Goal: Information Seeking & Learning: Compare options

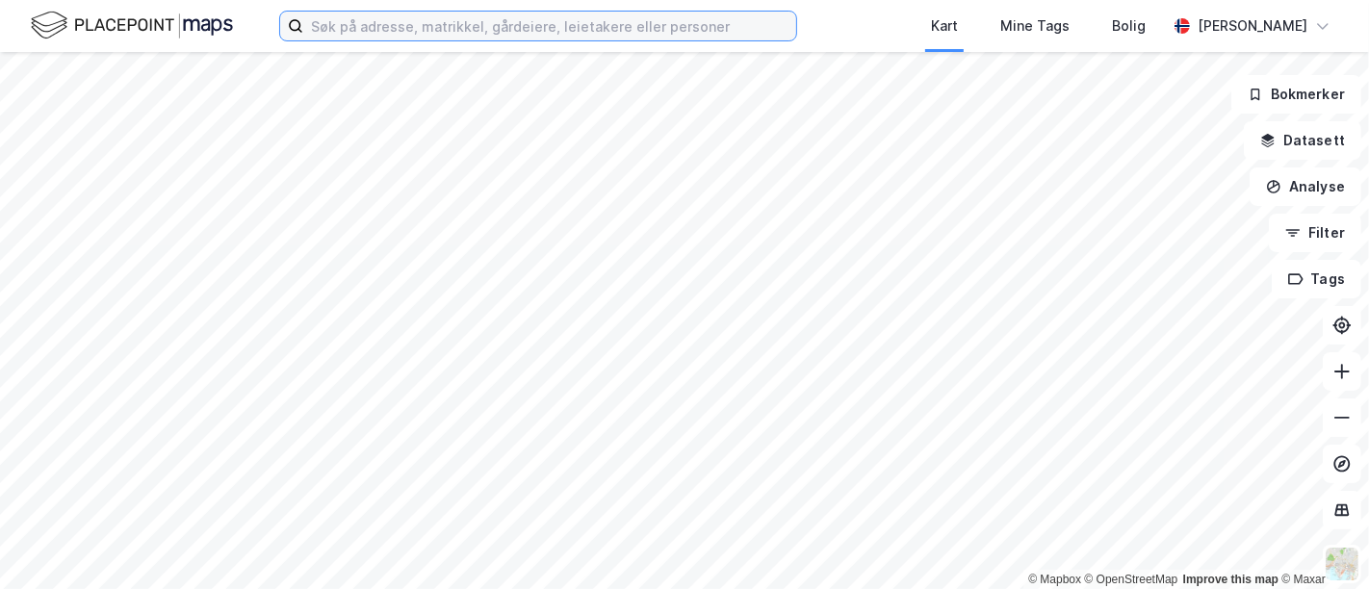
click at [486, 37] on input at bounding box center [549, 26] width 493 height 29
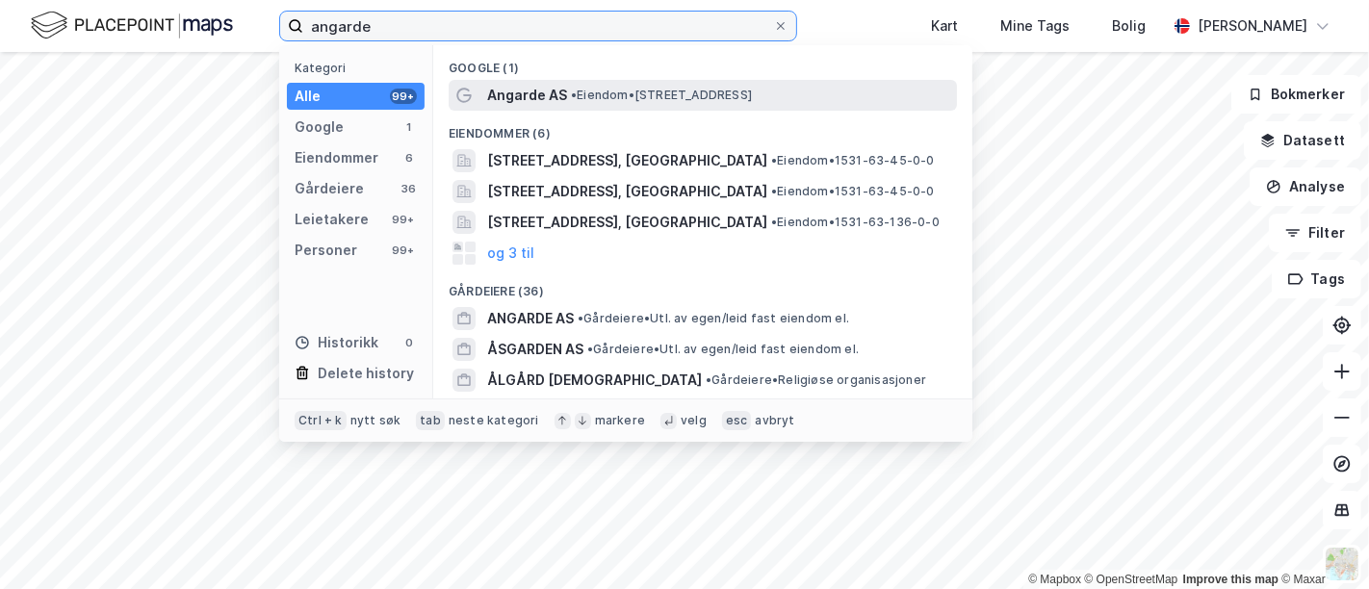
type input "angarde"
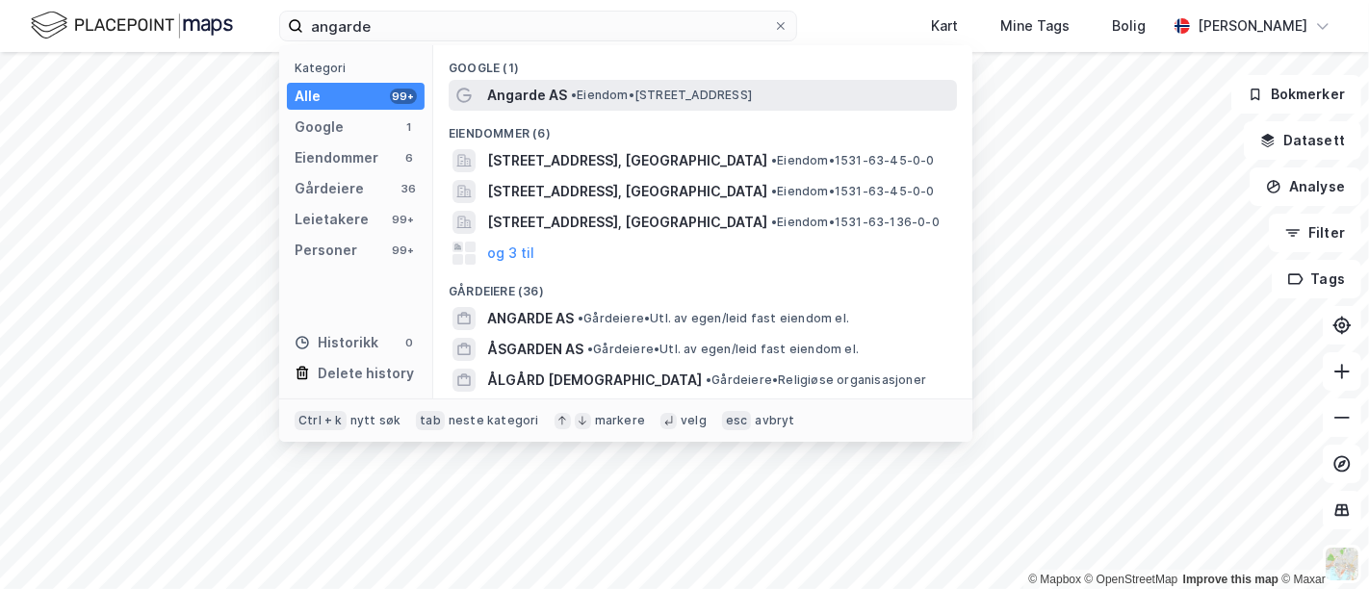
click at [586, 100] on span "• Eiendom • [STREET_ADDRESS]" at bounding box center [661, 95] width 181 height 15
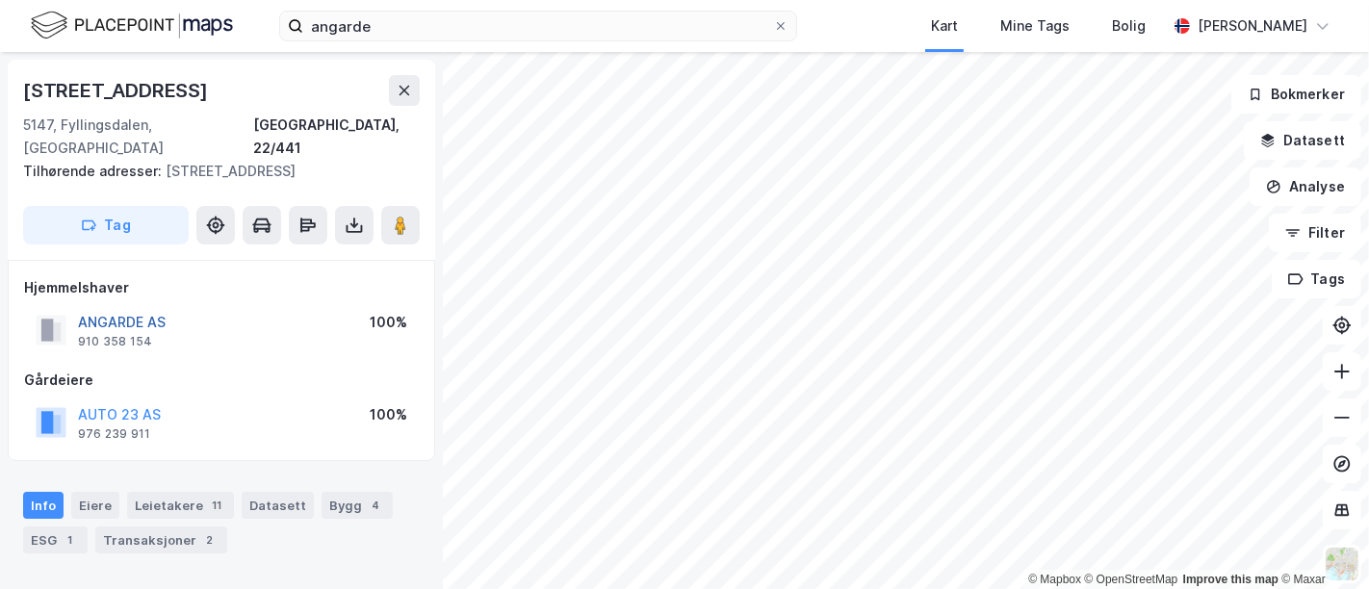
click at [0, 0] on button "ANGARDE AS" at bounding box center [0, 0] width 0 height 0
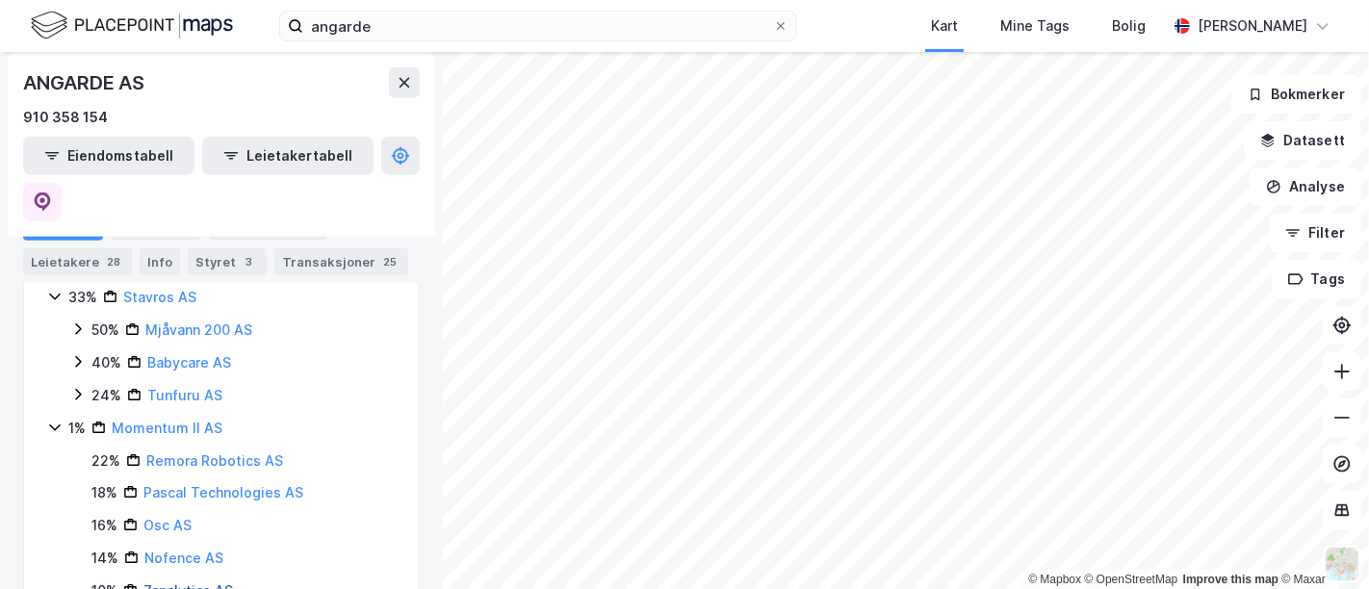
scroll to position [659, 0]
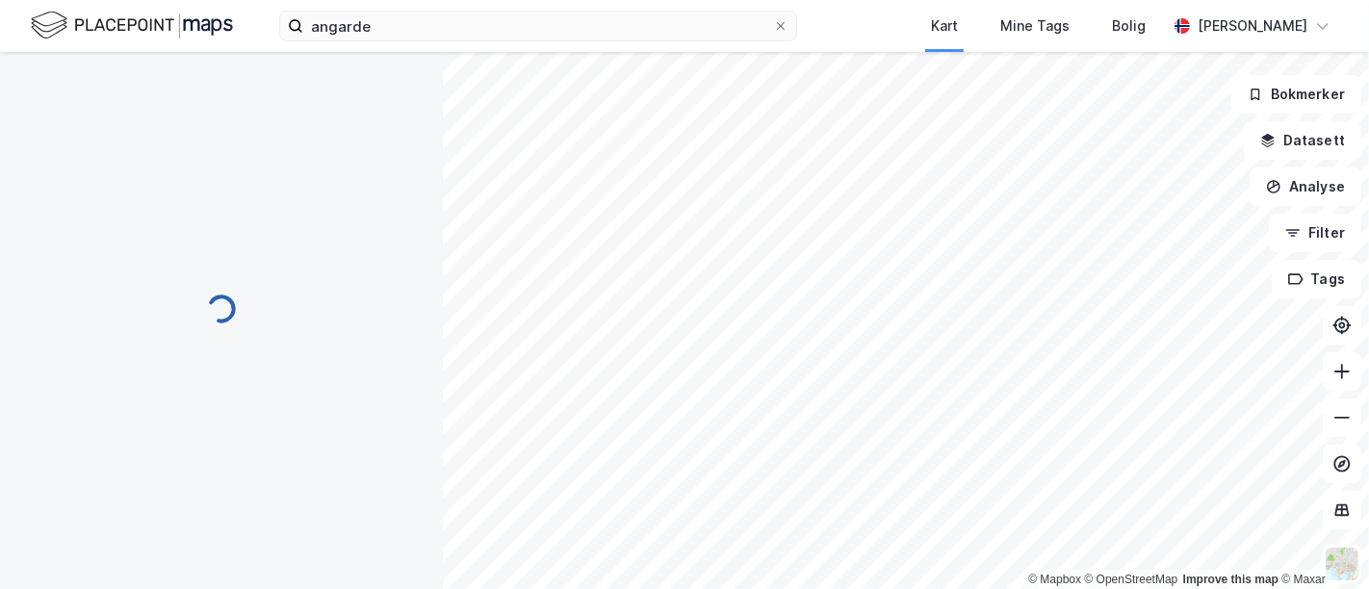
scroll to position [0, 0]
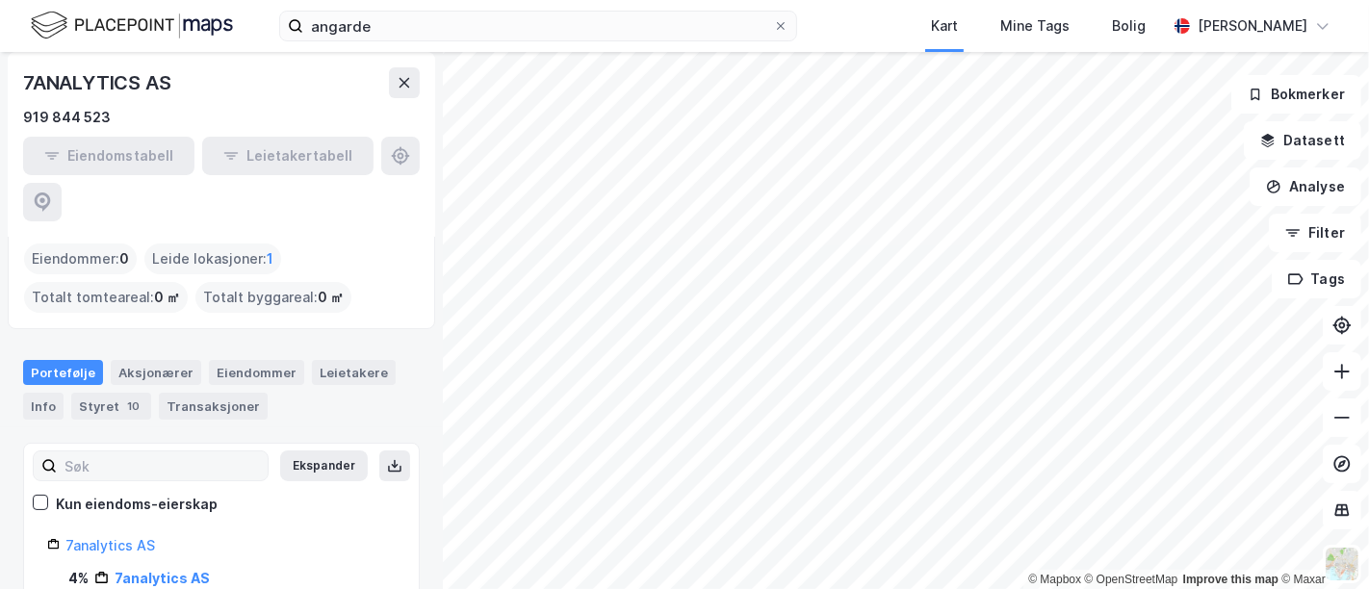
scroll to position [79, 0]
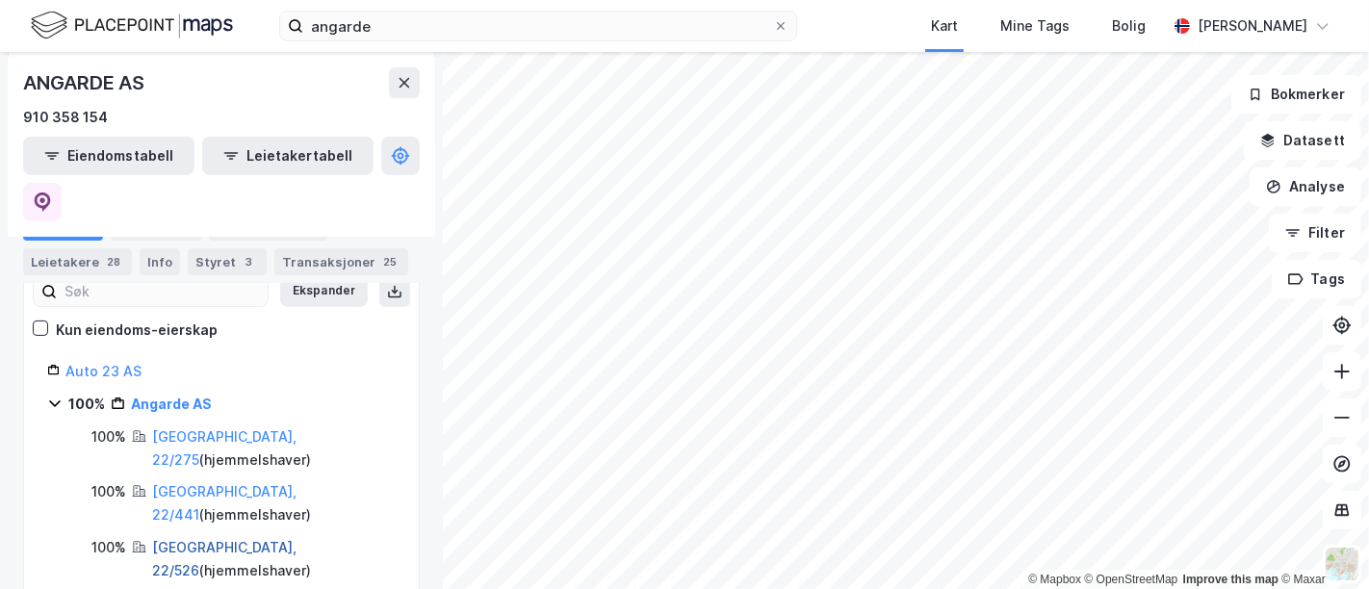
scroll to position [187, 0]
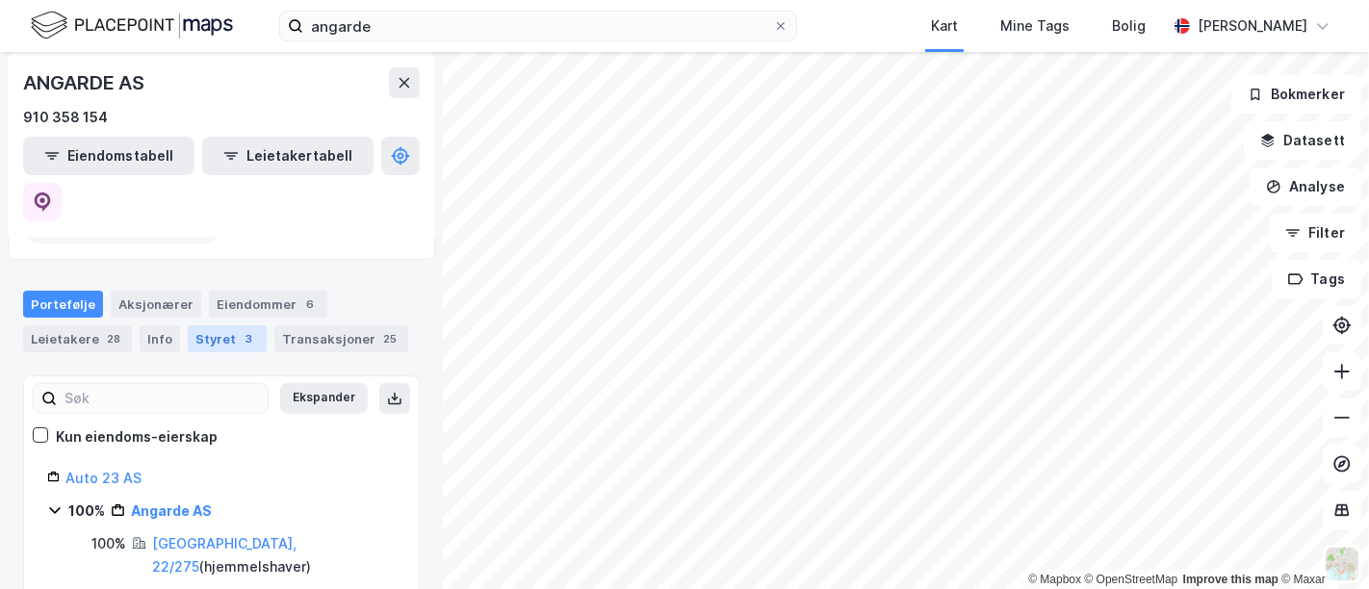
click at [210, 325] on div "Styret 3" at bounding box center [227, 338] width 79 height 27
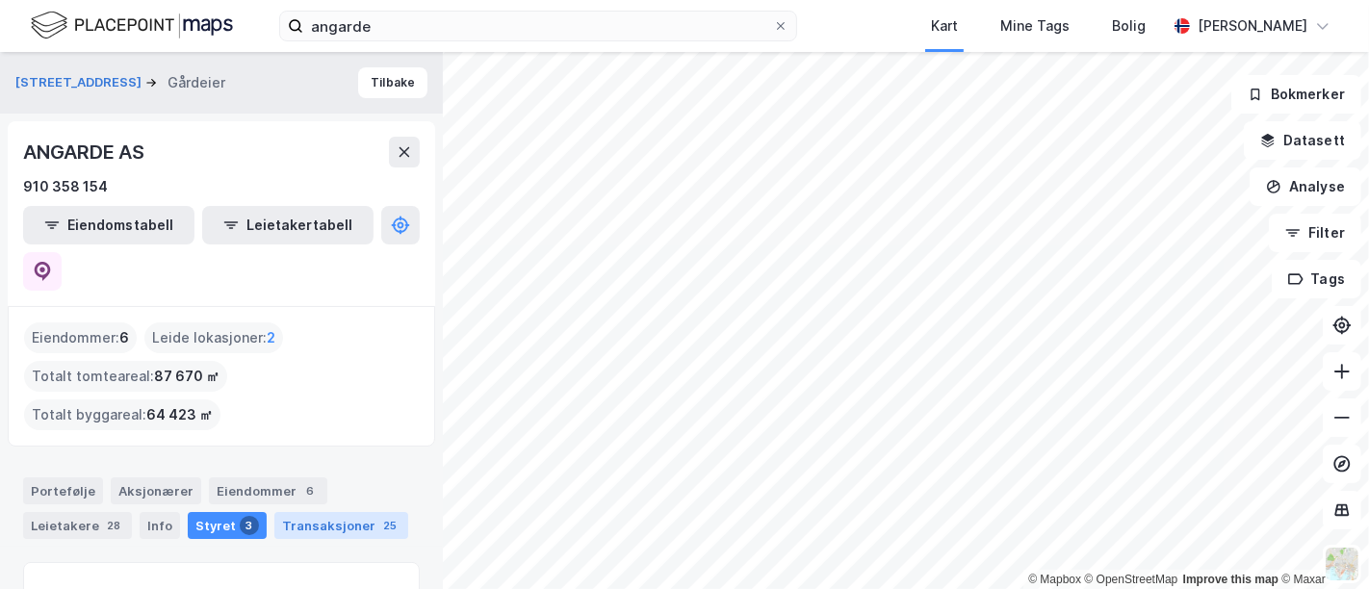
click at [300, 512] on div "Transaksjoner 25" at bounding box center [341, 525] width 134 height 27
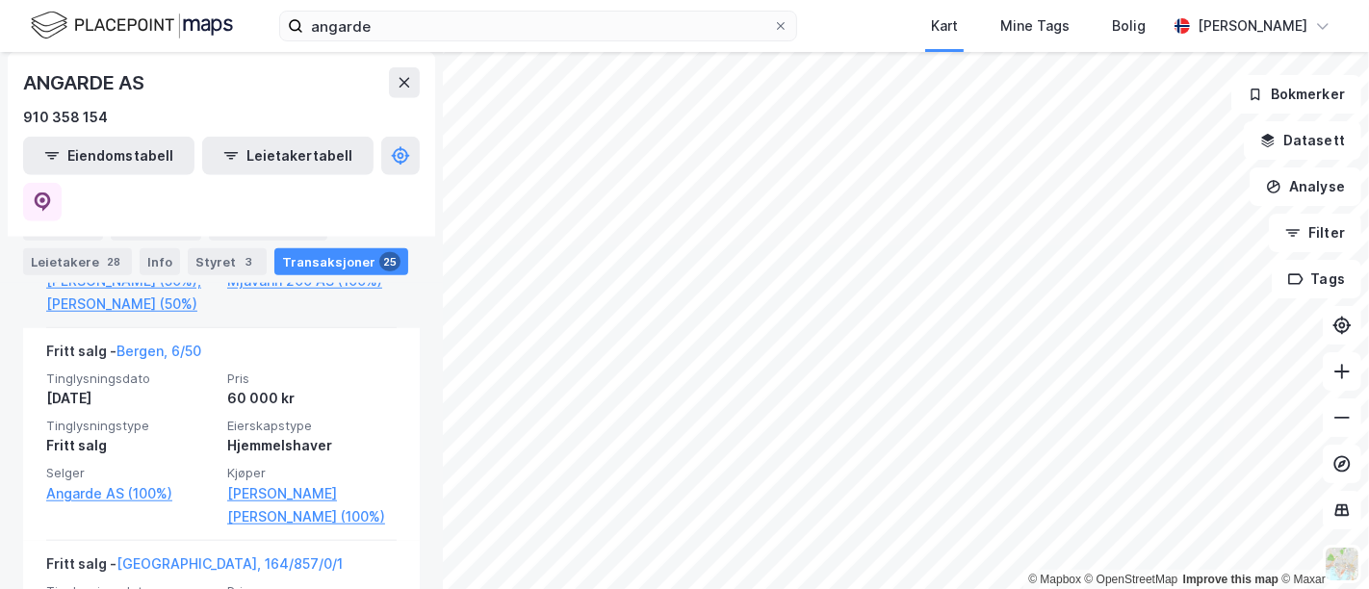
scroll to position [1529, 0]
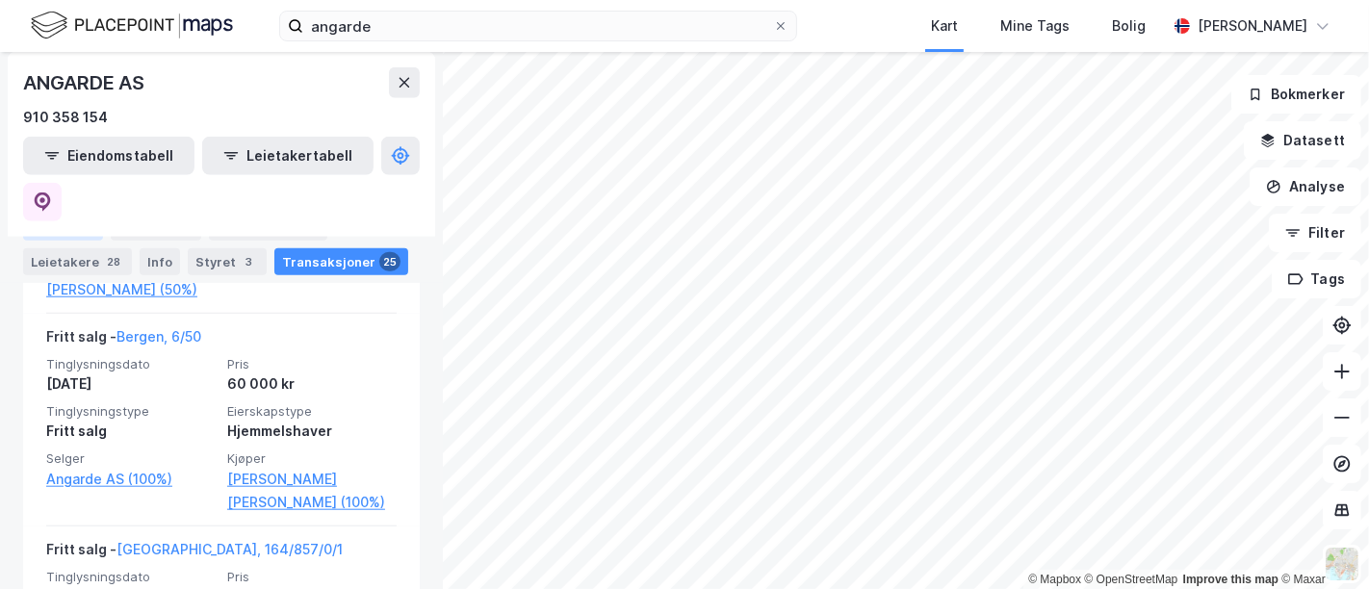
click at [69, 231] on div "Portefølje" at bounding box center [63, 227] width 80 height 27
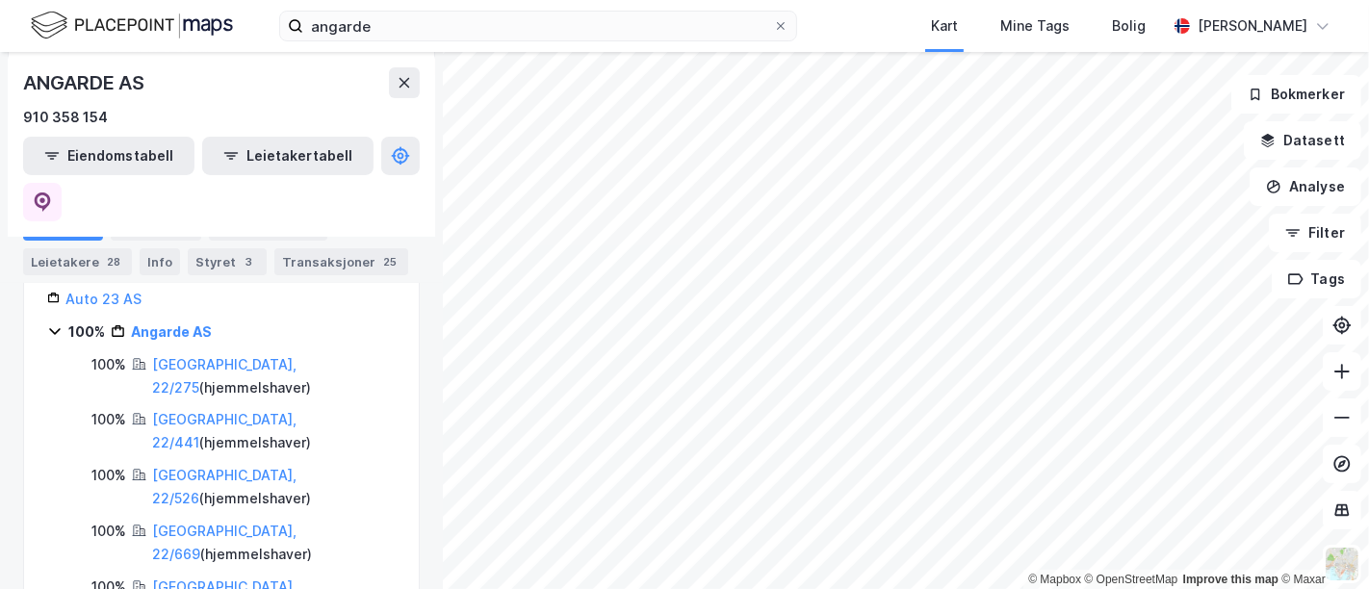
scroll to position [339, 0]
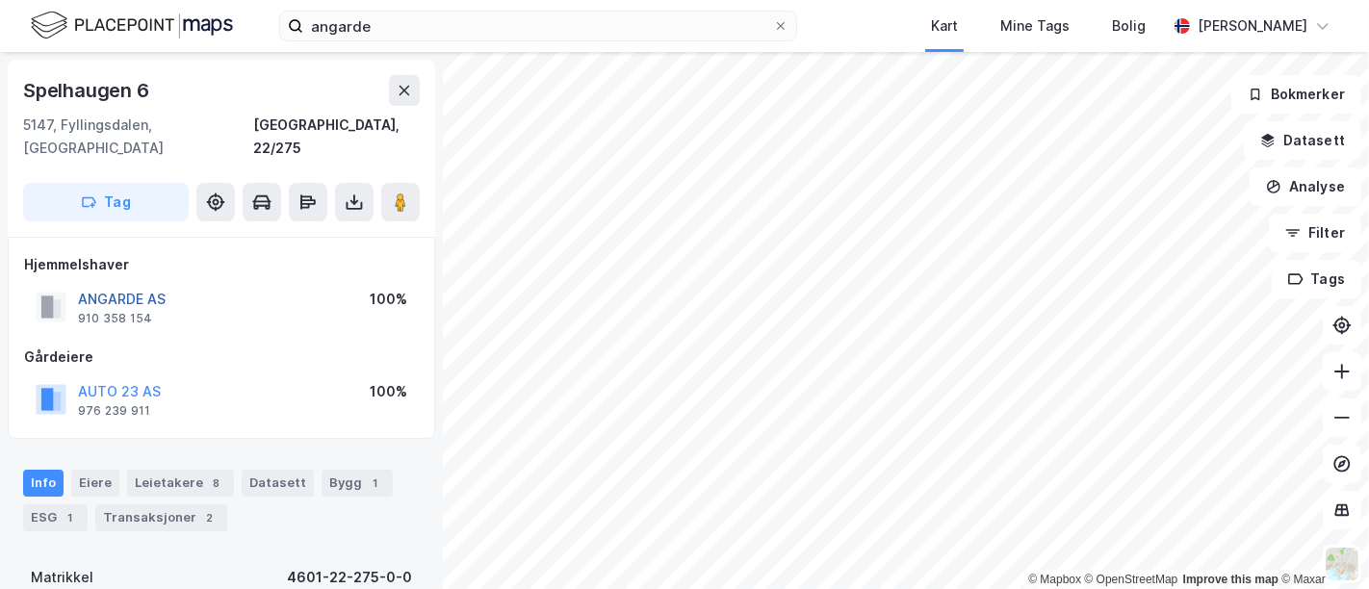
click at [0, 0] on button "ANGARDE AS" at bounding box center [0, 0] width 0 height 0
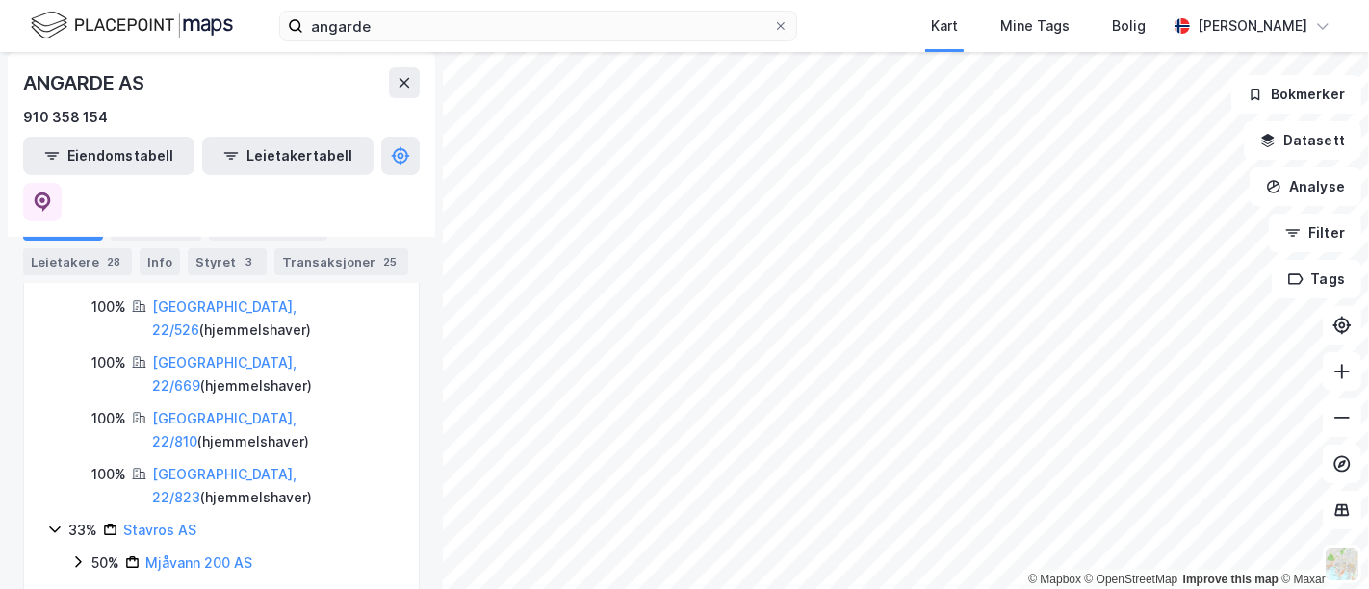
scroll to position [321, 0]
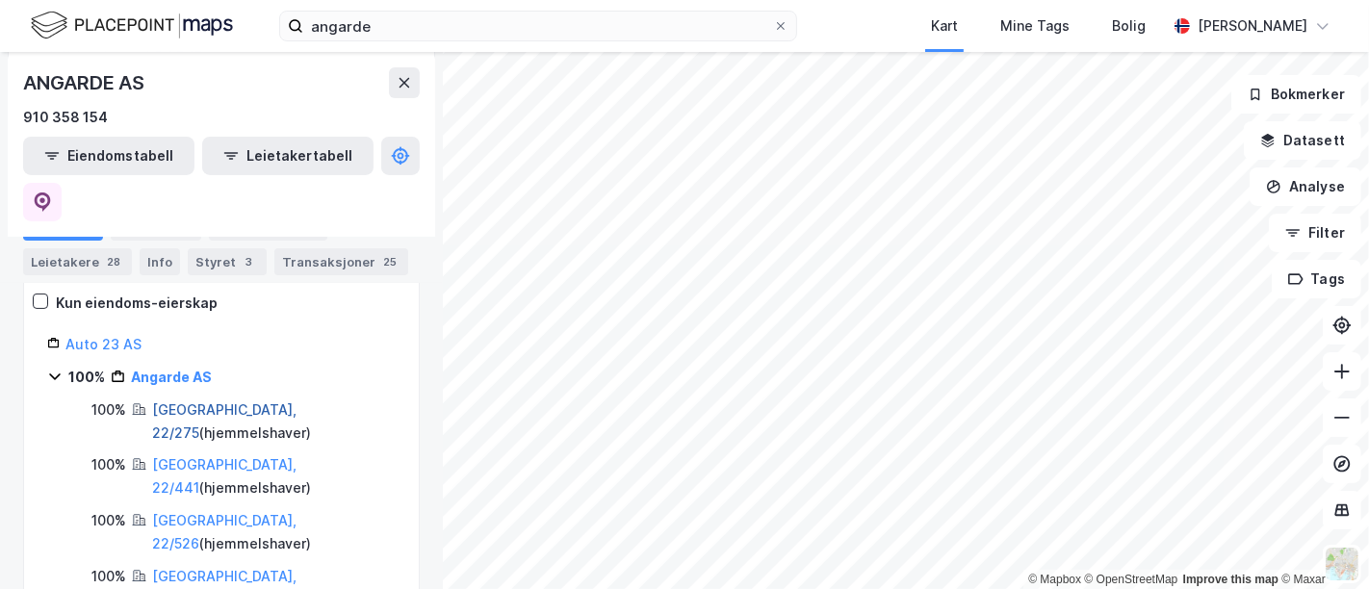
click at [210, 401] on link "[GEOGRAPHIC_DATA], 22/275" at bounding box center [224, 420] width 144 height 39
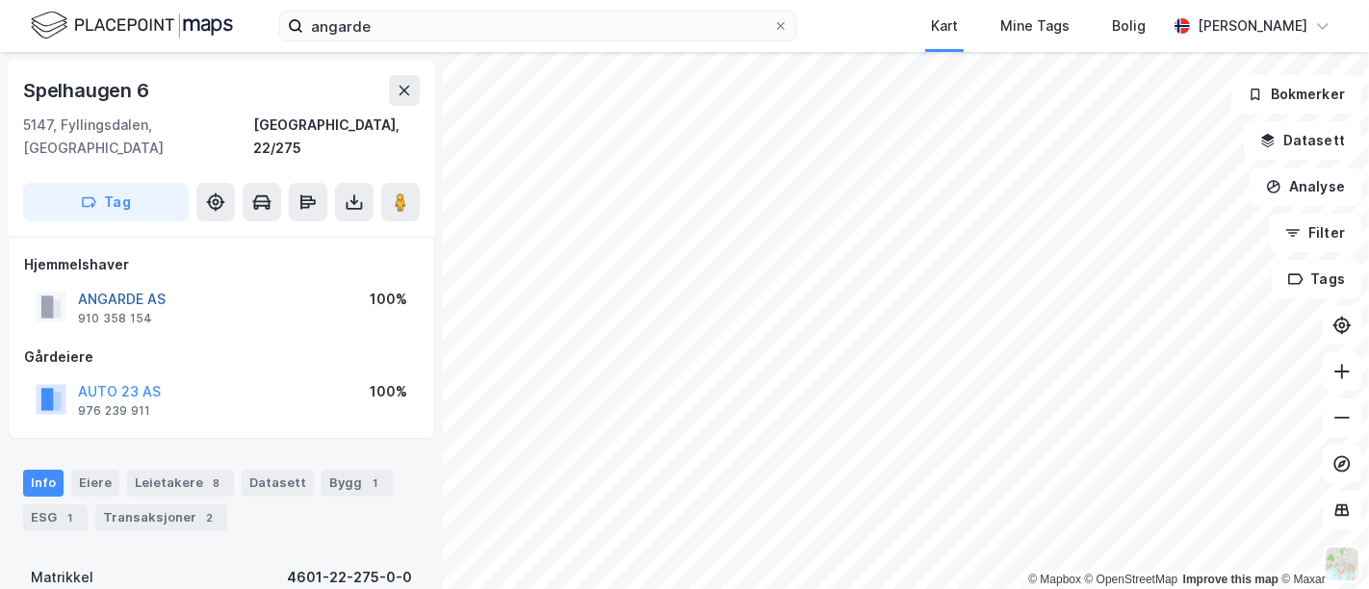
click at [0, 0] on button "ANGARDE AS" at bounding box center [0, 0] width 0 height 0
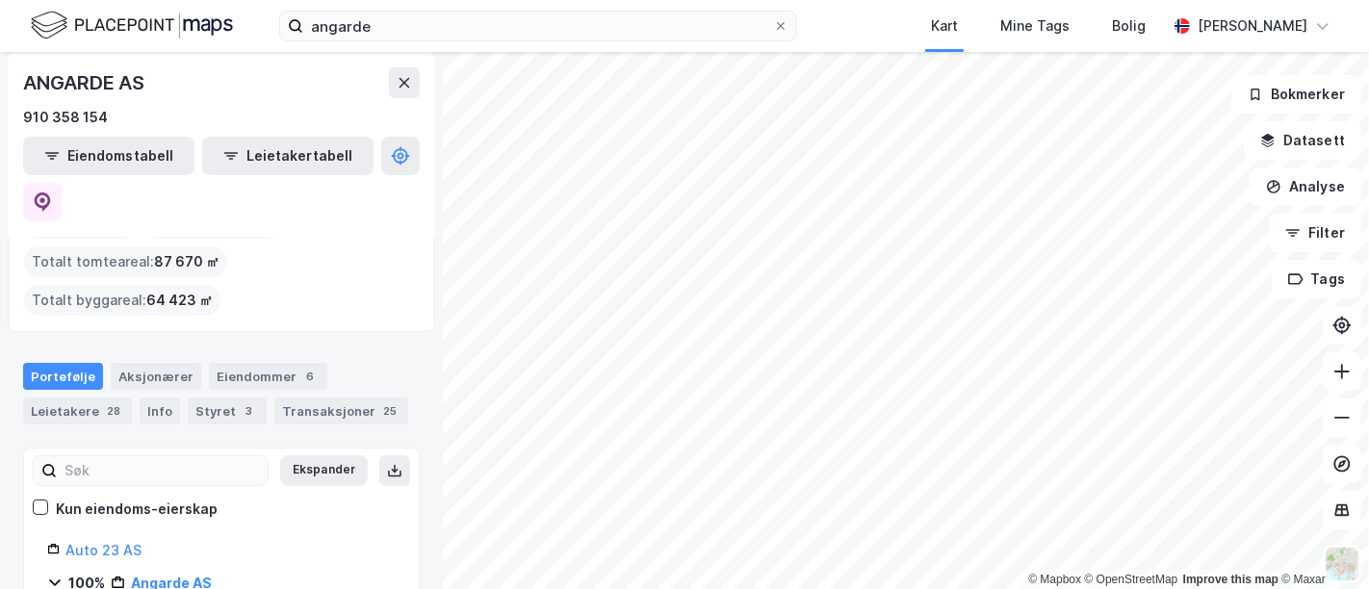
scroll to position [214, 0]
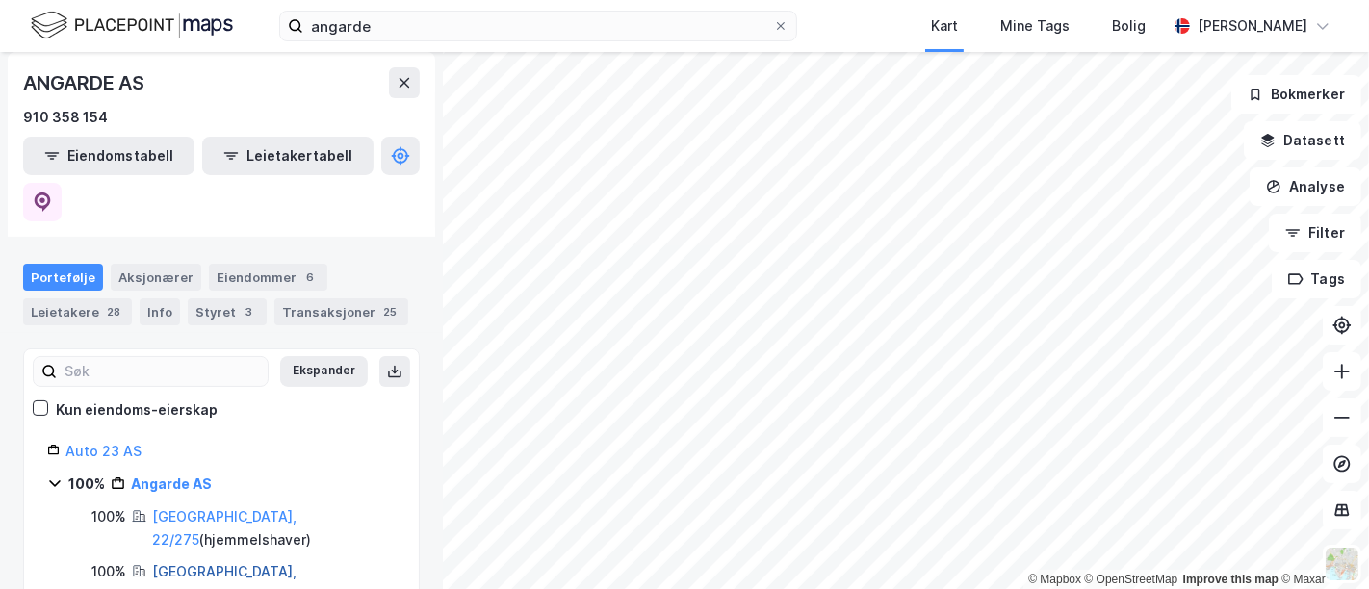
click at [200, 563] on link "[GEOGRAPHIC_DATA], 22/441" at bounding box center [224, 582] width 144 height 39
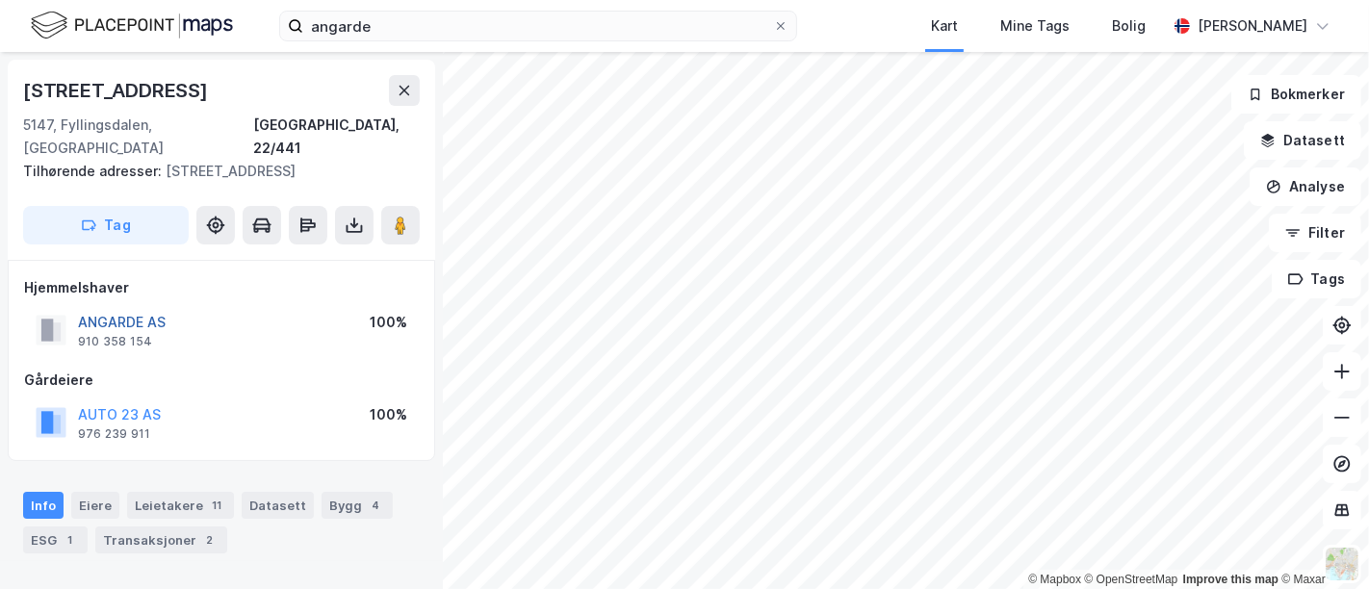
click at [0, 0] on button "ANGARDE AS" at bounding box center [0, 0] width 0 height 0
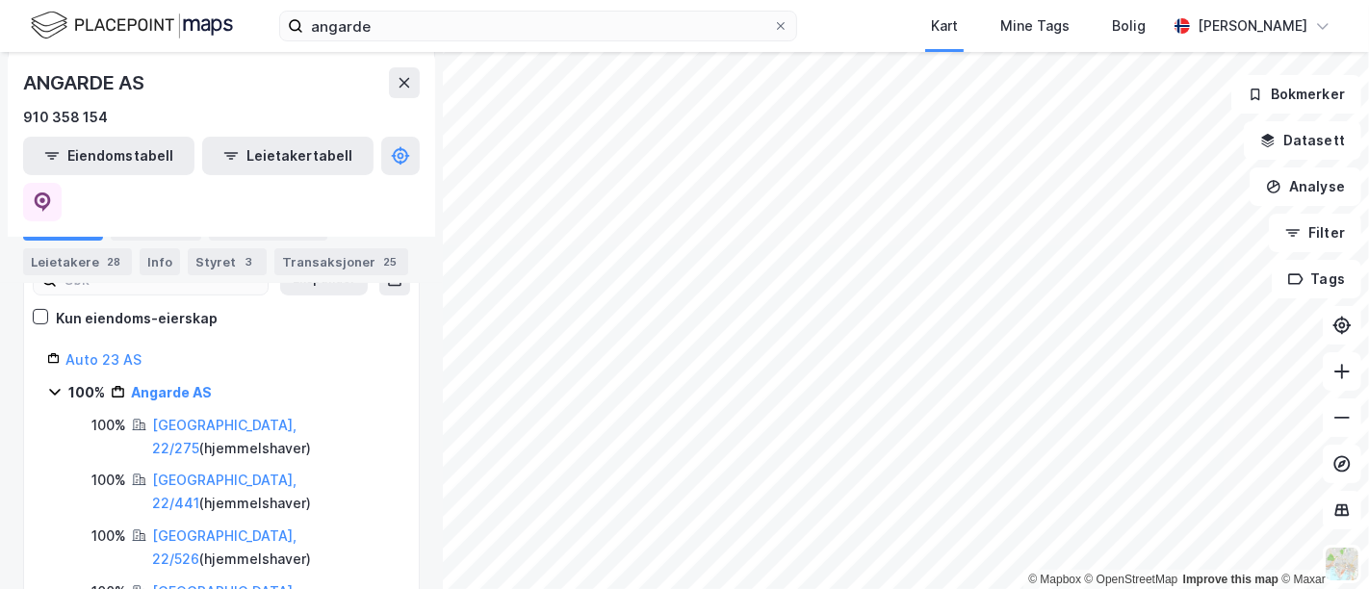
scroll to position [321, 0]
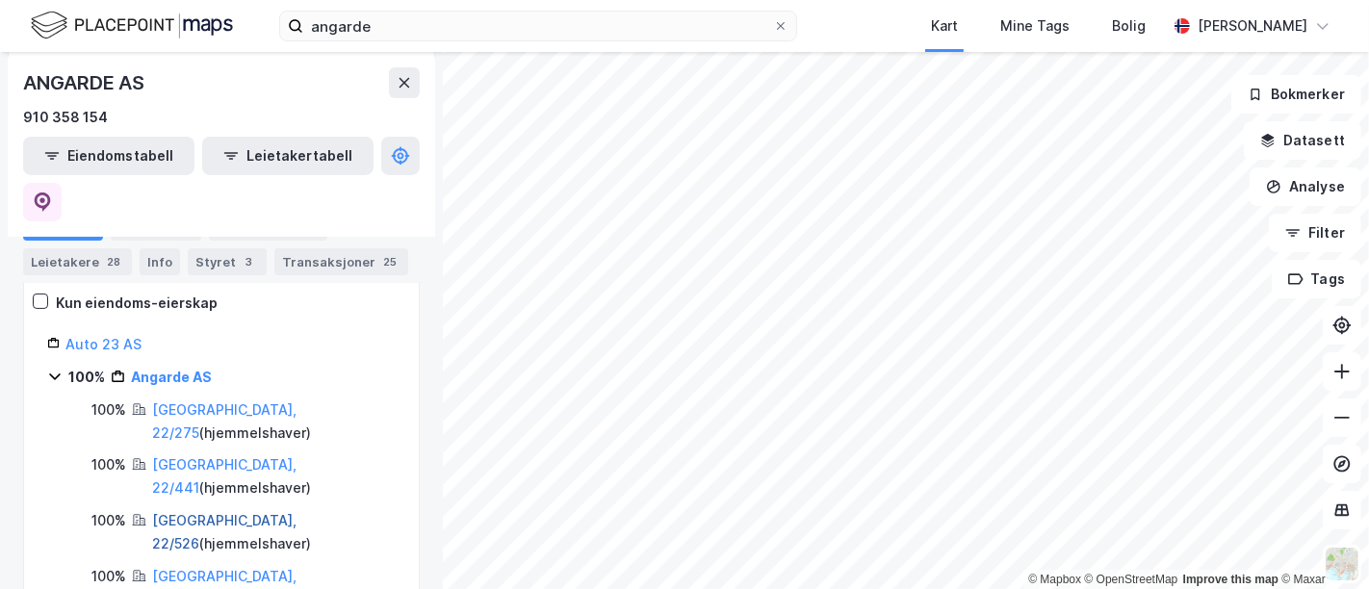
click at [206, 512] on link "[GEOGRAPHIC_DATA], 22/526" at bounding box center [224, 531] width 144 height 39
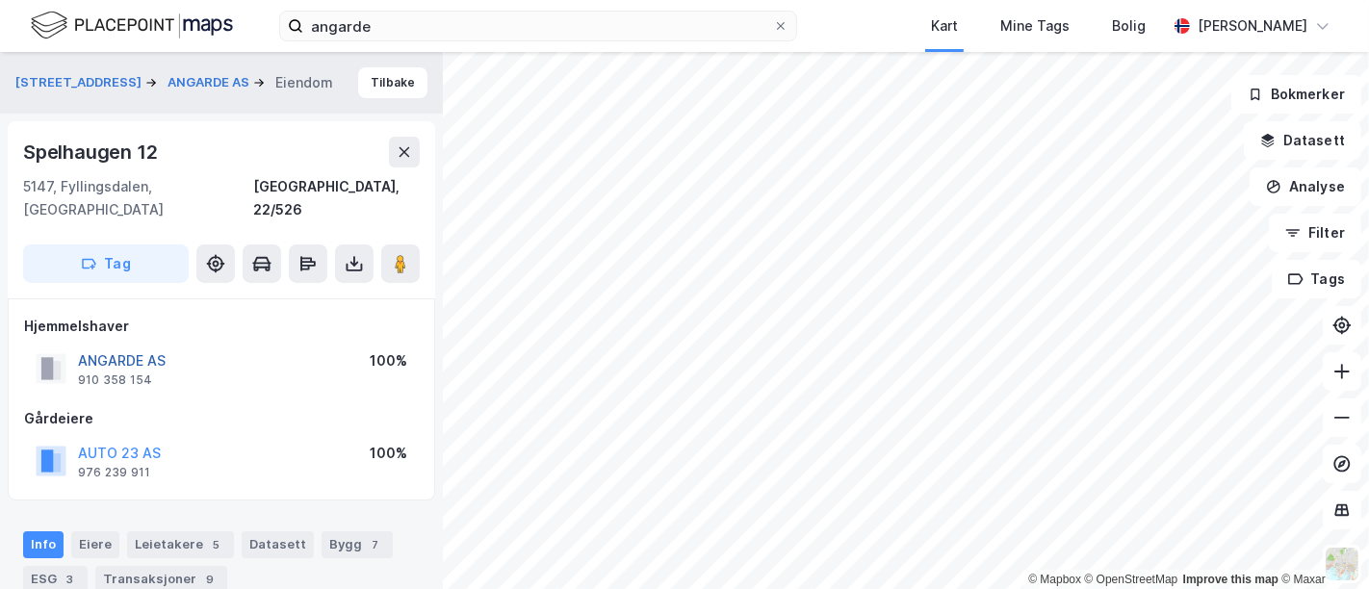
click at [0, 0] on button "ANGARDE AS" at bounding box center [0, 0] width 0 height 0
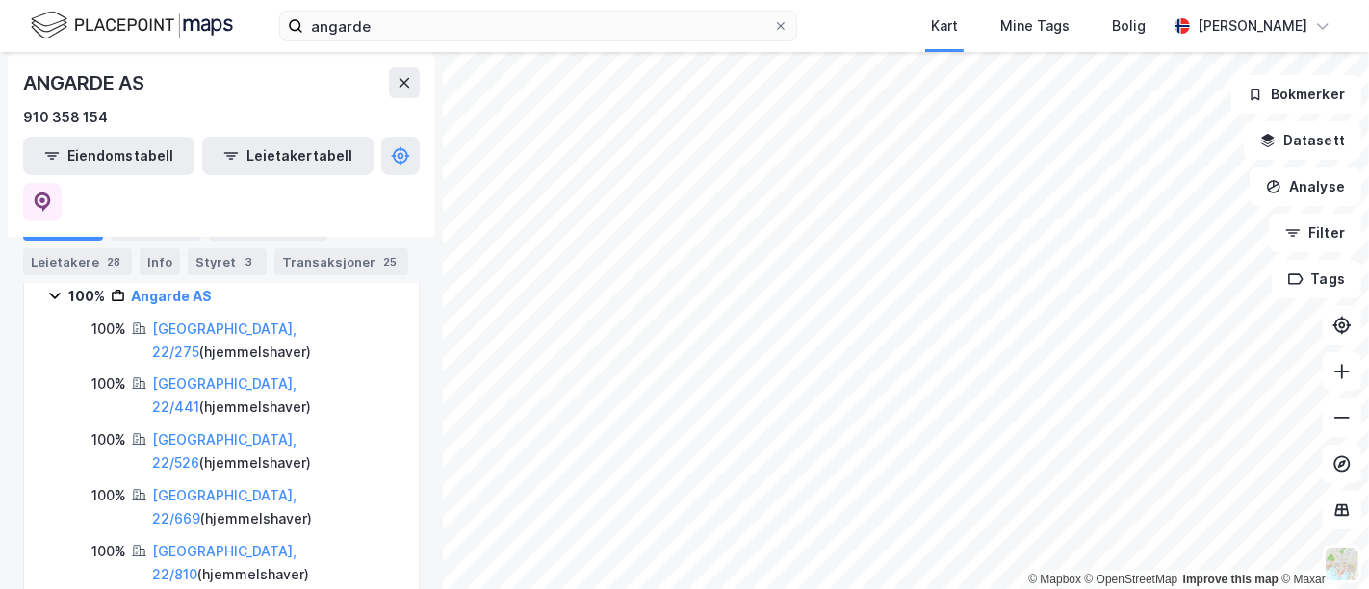
scroll to position [427, 0]
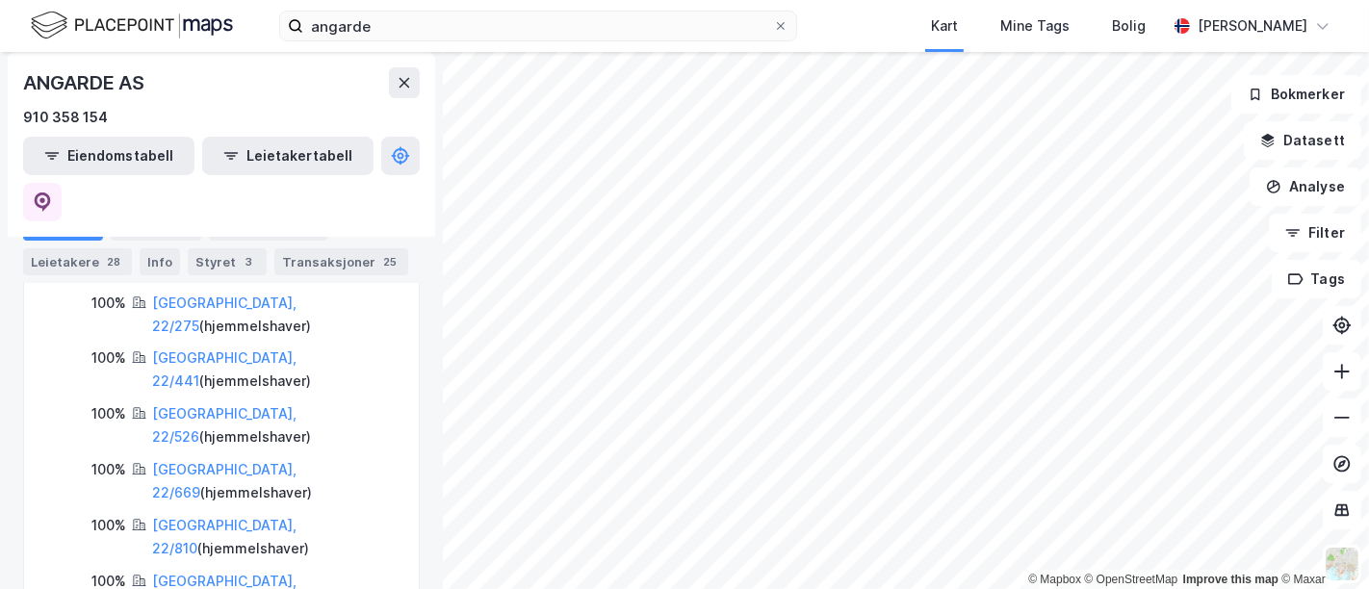
click at [181, 458] on div "[GEOGRAPHIC_DATA], 22/669 ( hjemmelshaver )" at bounding box center [274, 481] width 244 height 46
click at [181, 461] on link "[GEOGRAPHIC_DATA], 22/669" at bounding box center [224, 480] width 144 height 39
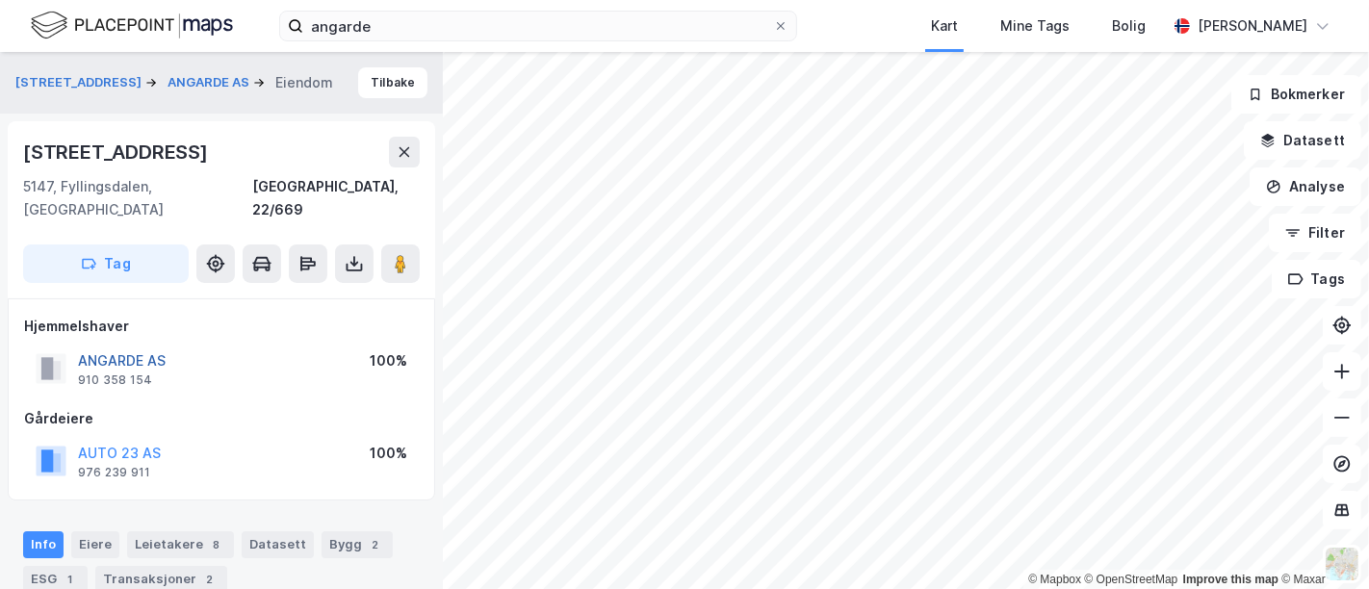
click at [0, 0] on button "ANGARDE AS" at bounding box center [0, 0] width 0 height 0
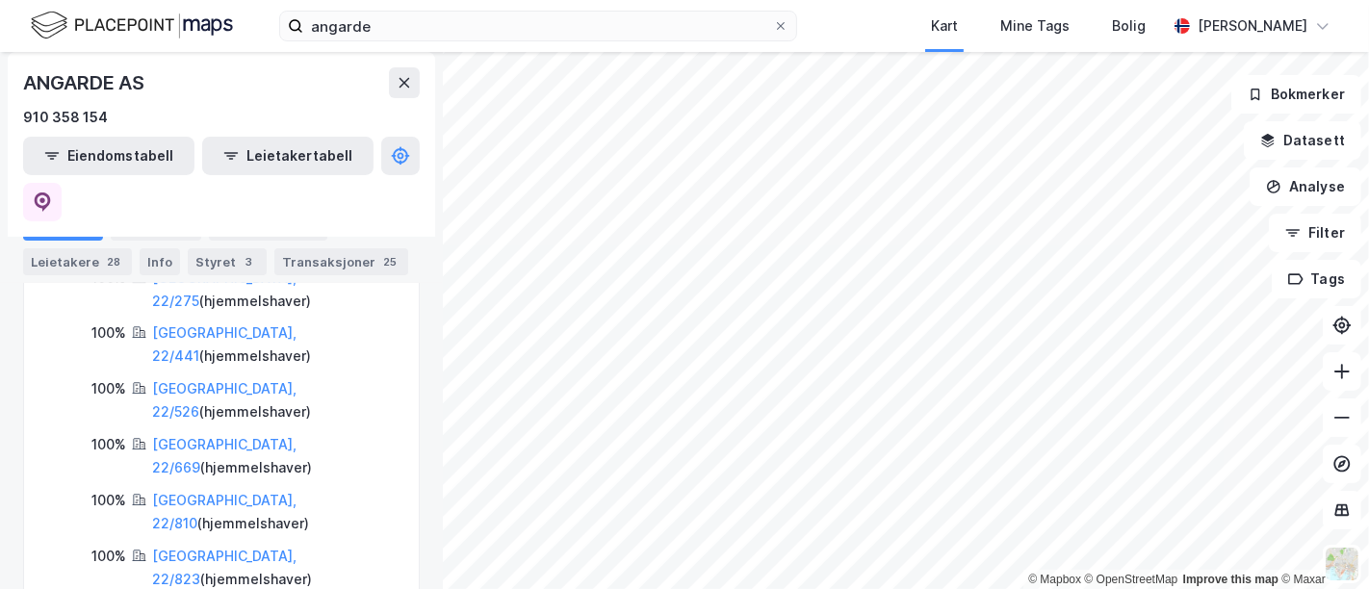
scroll to position [427, 0]
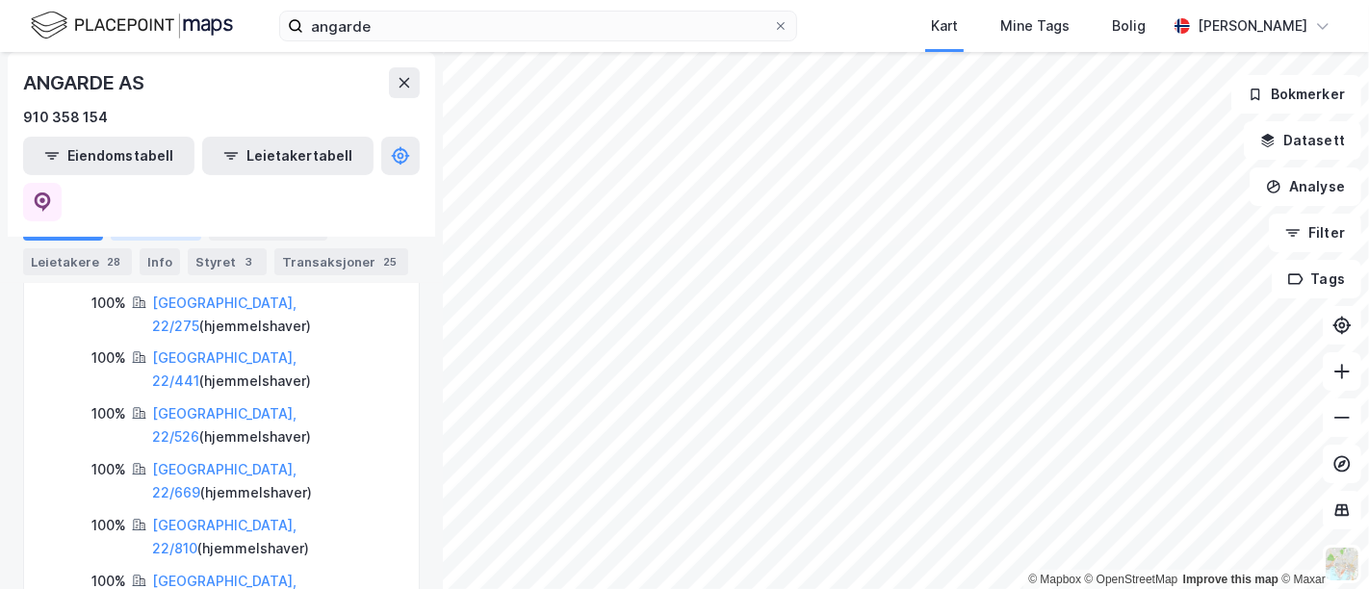
click at [167, 229] on div "Aksjonærer" at bounding box center [156, 227] width 90 height 27
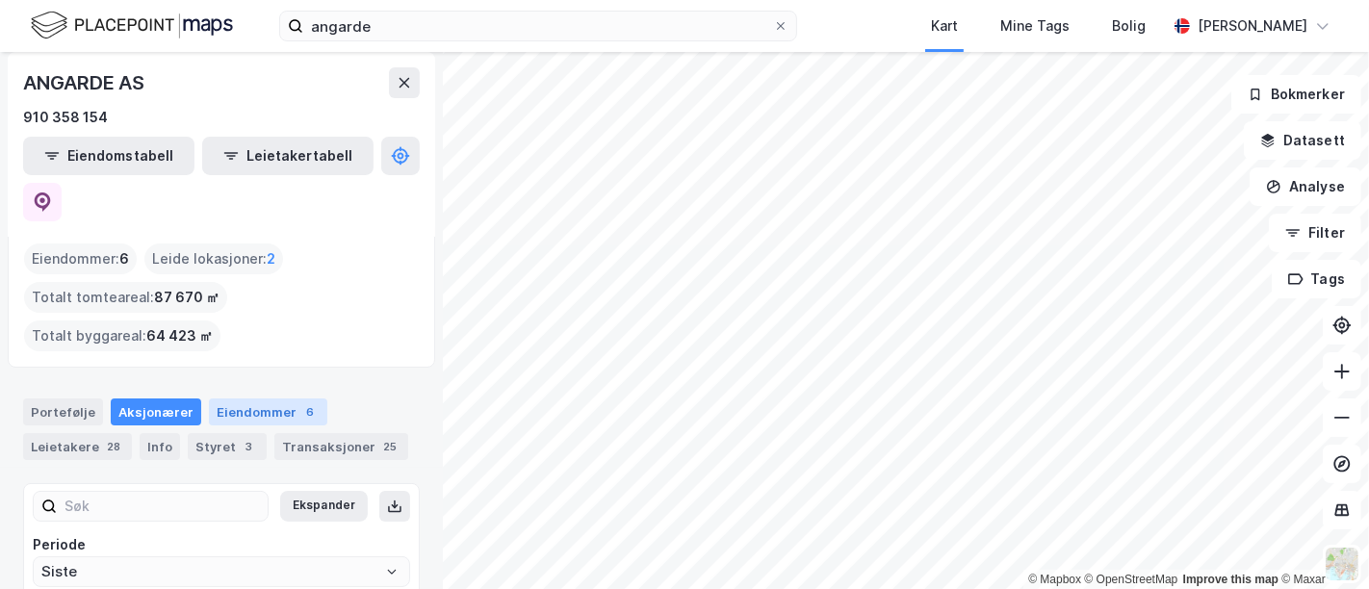
click at [231, 399] on div "Eiendommer 6" at bounding box center [268, 412] width 118 height 27
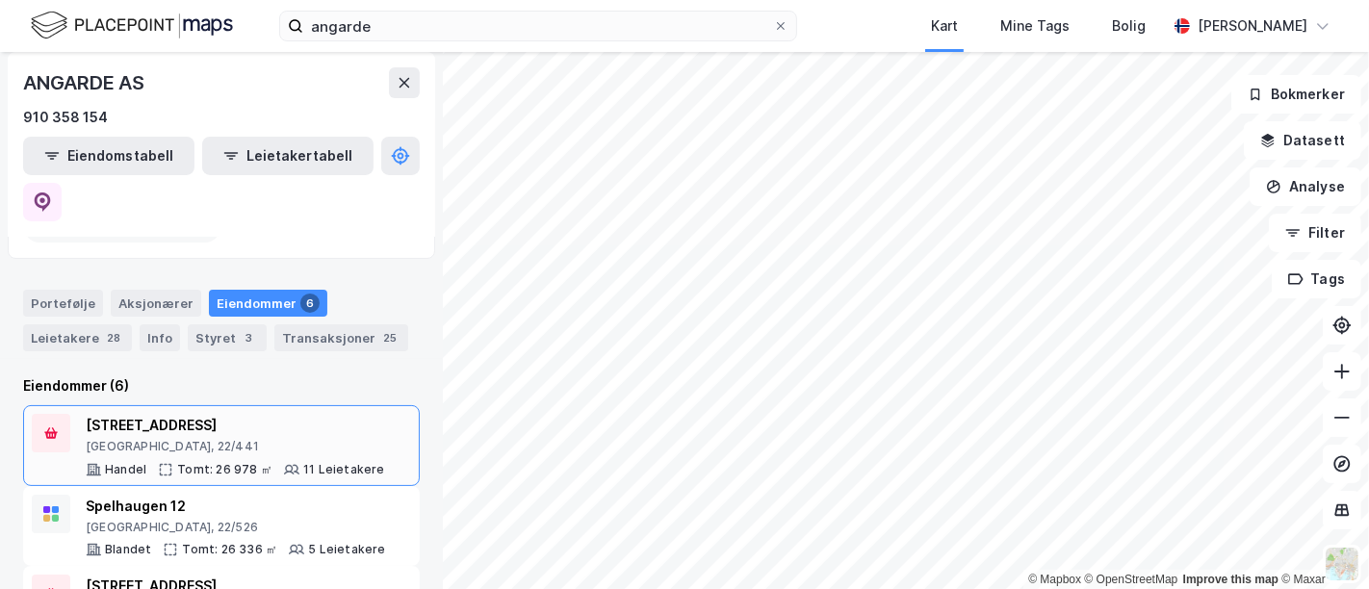
scroll to position [214, 0]
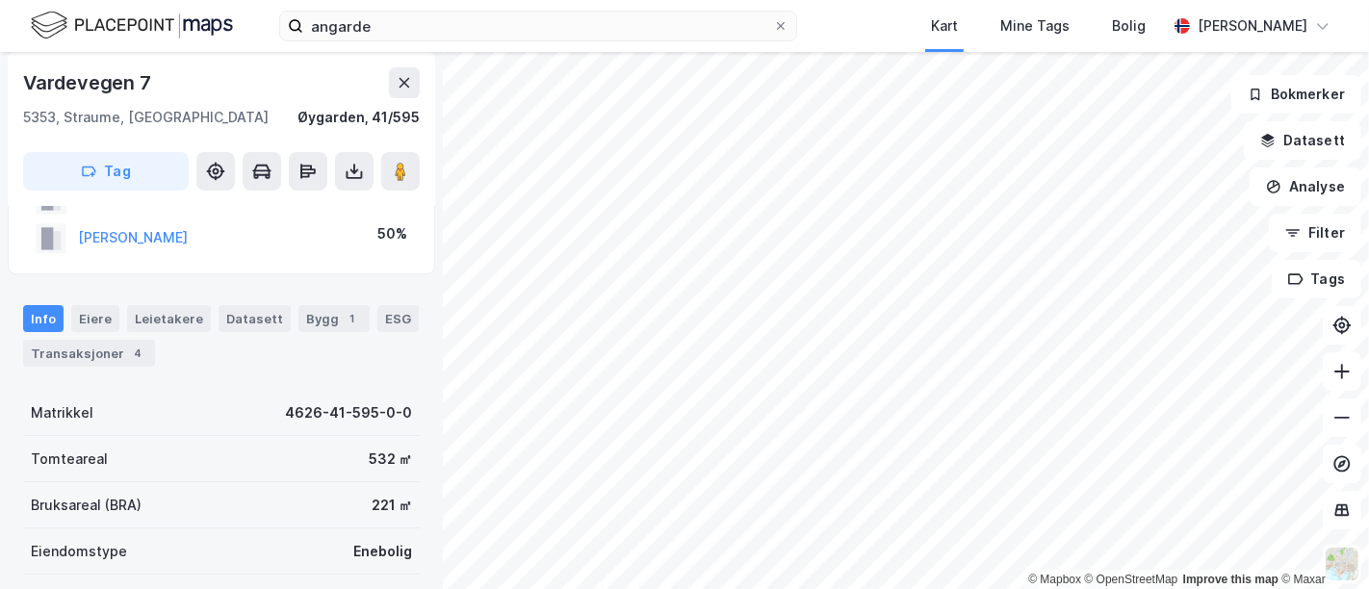
scroll to position [107, 0]
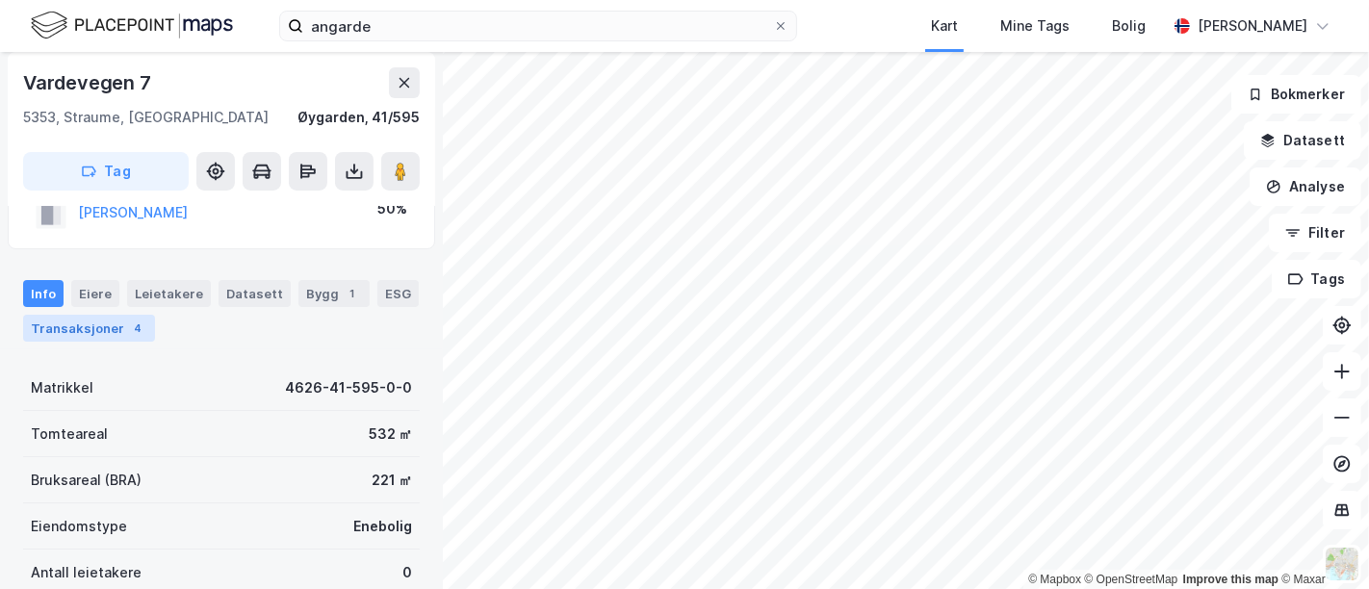
click at [109, 318] on div "Transaksjoner 4" at bounding box center [89, 328] width 132 height 27
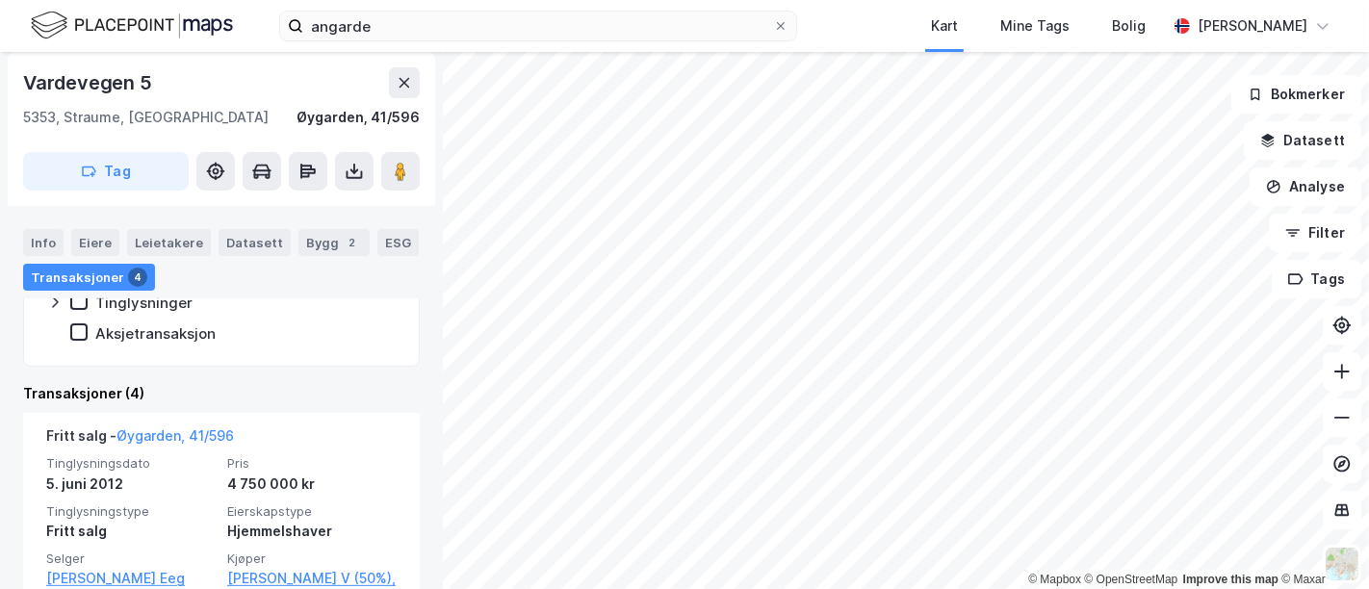
scroll to position [560, 0]
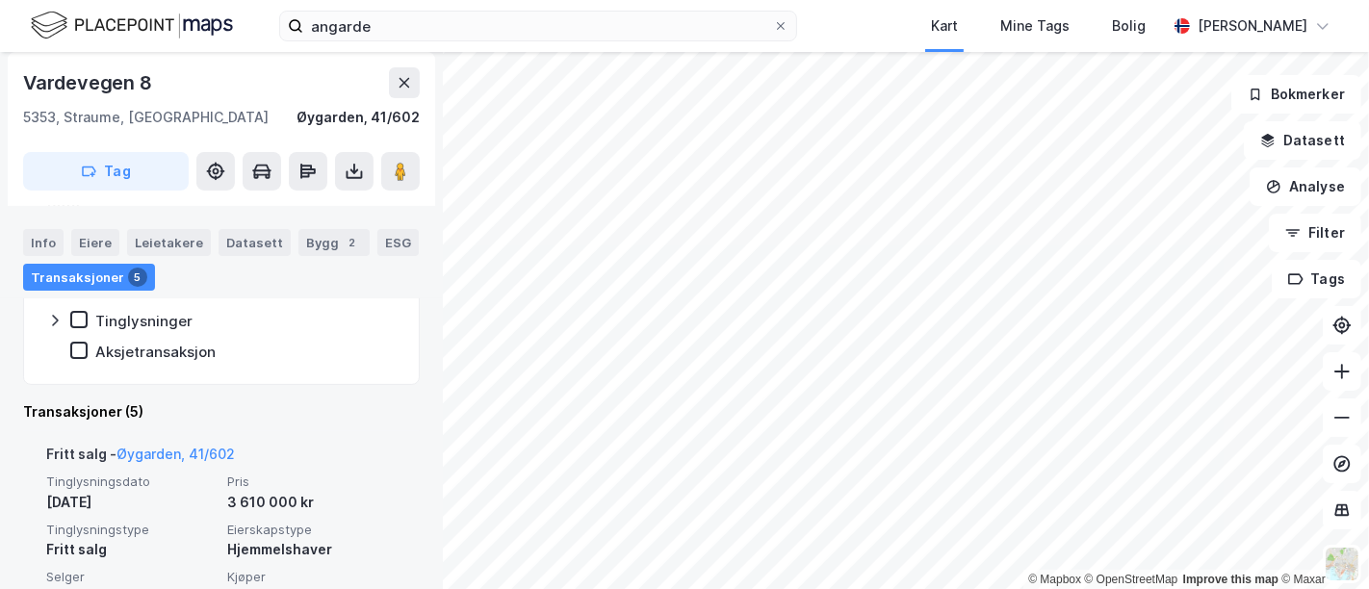
scroll to position [453, 0]
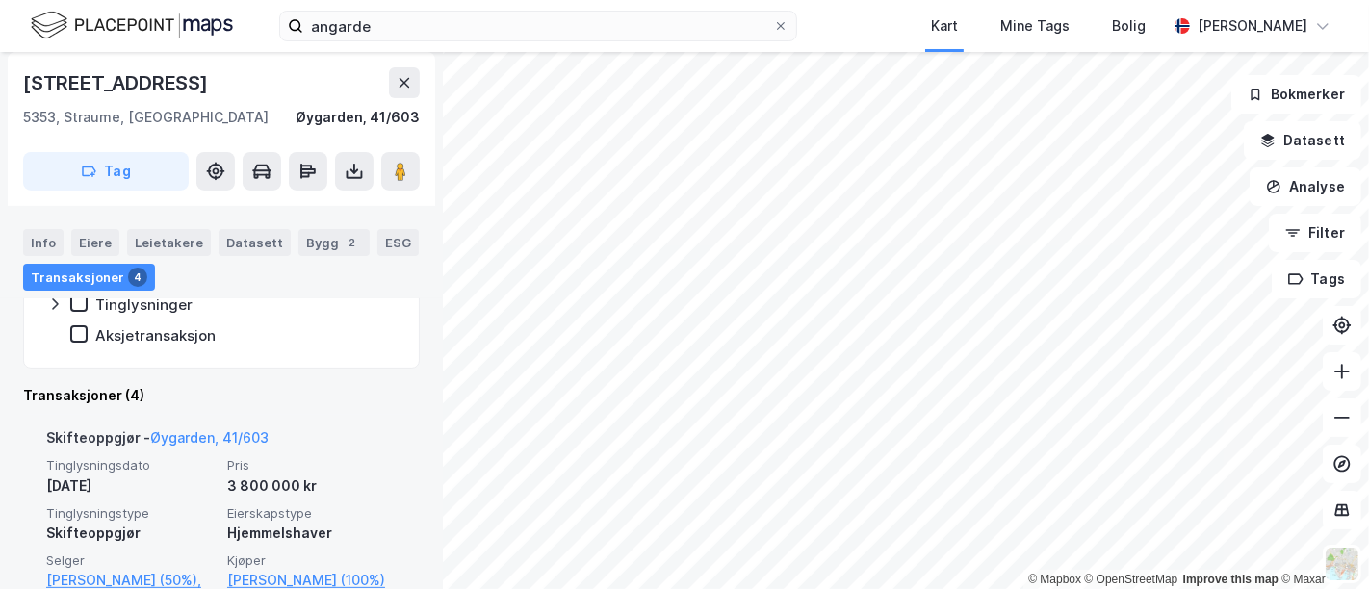
scroll to position [522, 0]
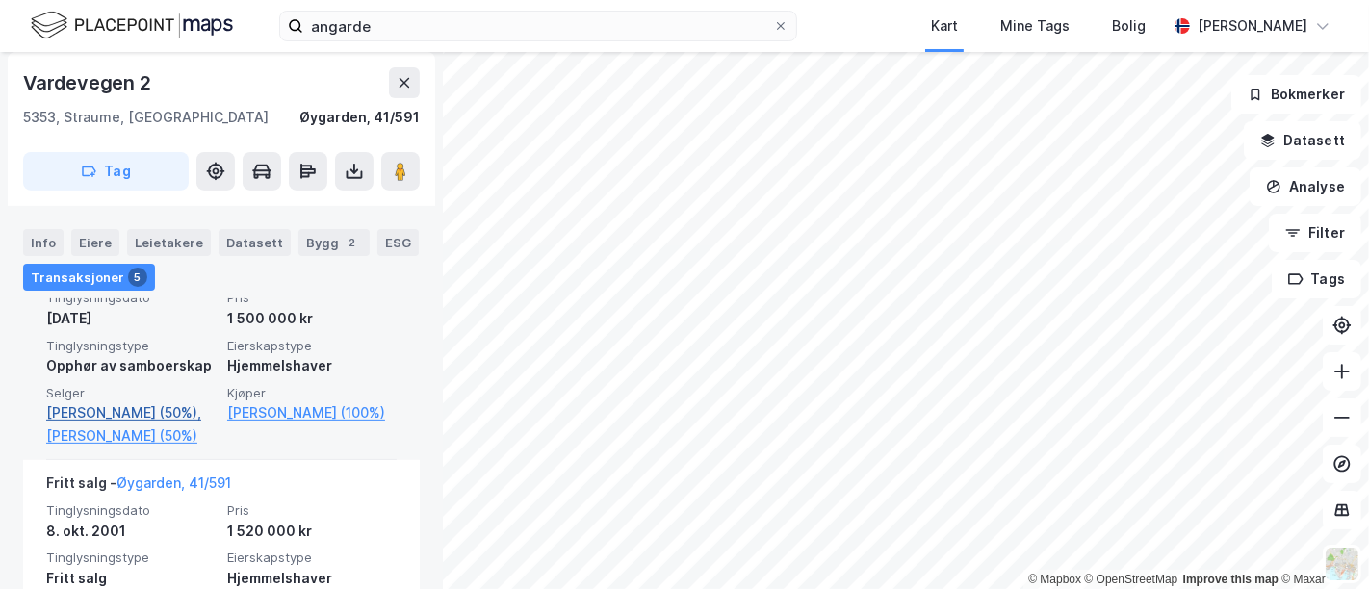
scroll to position [415, 0]
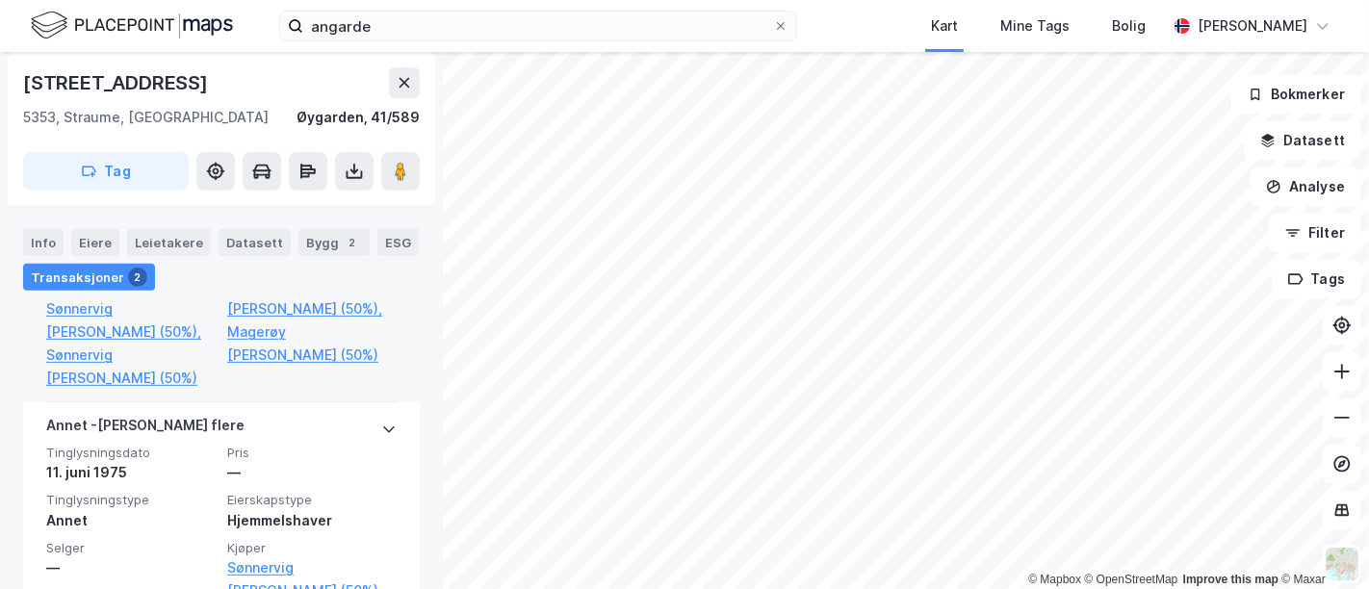
scroll to position [668, 0]
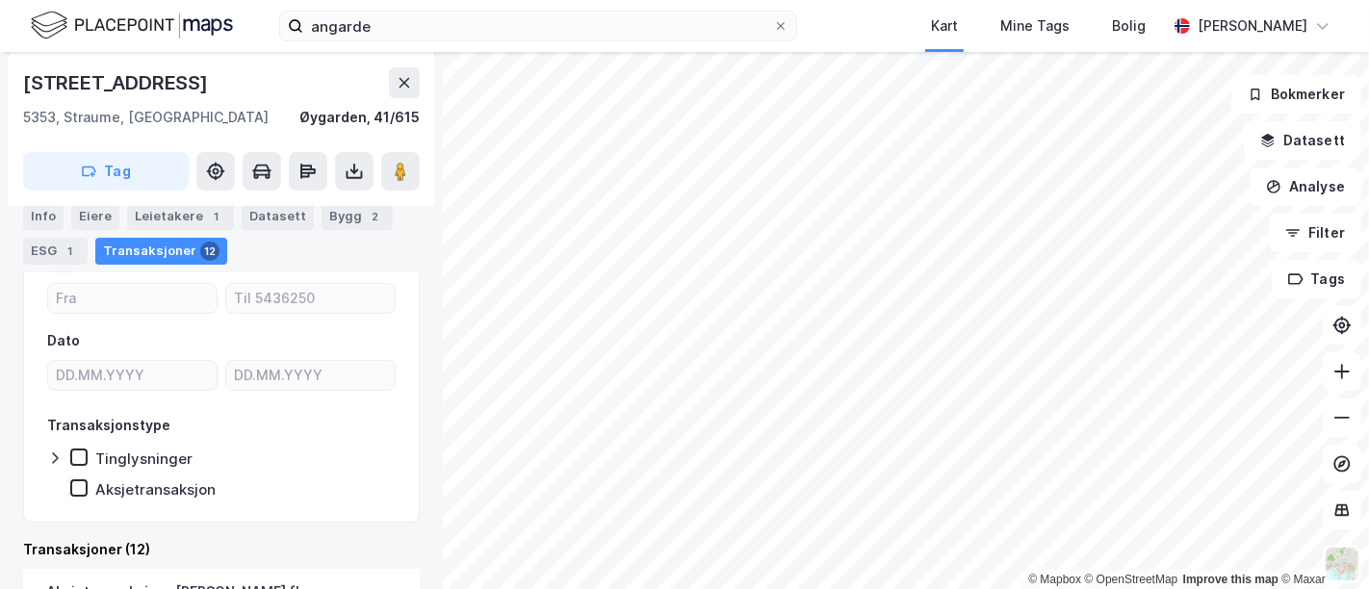
scroll to position [299, 0]
click at [775, 18] on div at bounding box center [781, 25] width 12 height 15
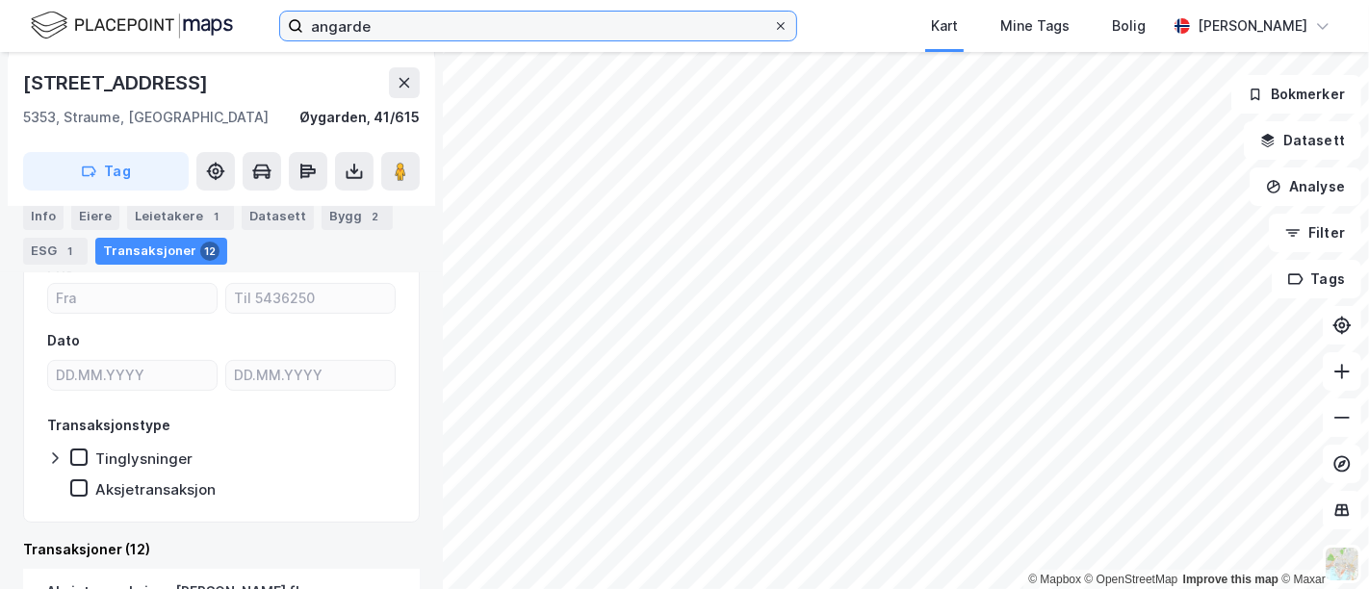
click at [771, 18] on input "angarde" at bounding box center [538, 26] width 470 height 29
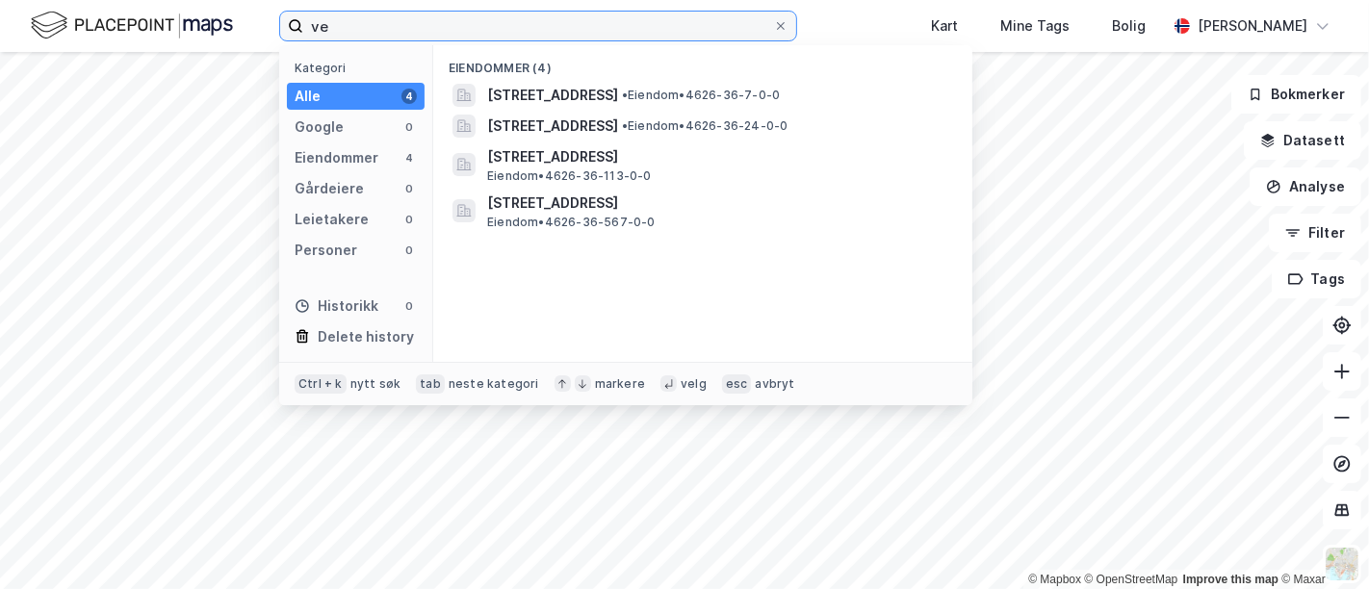
type input "v"
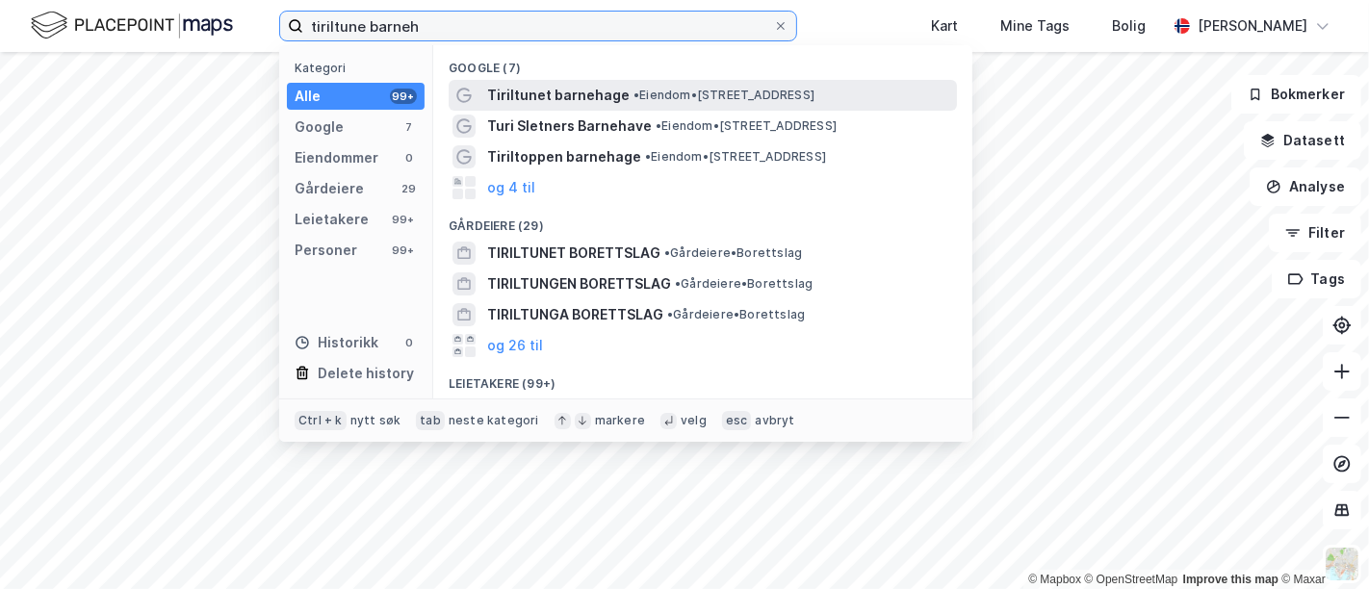
type input "tiriltune barneh"
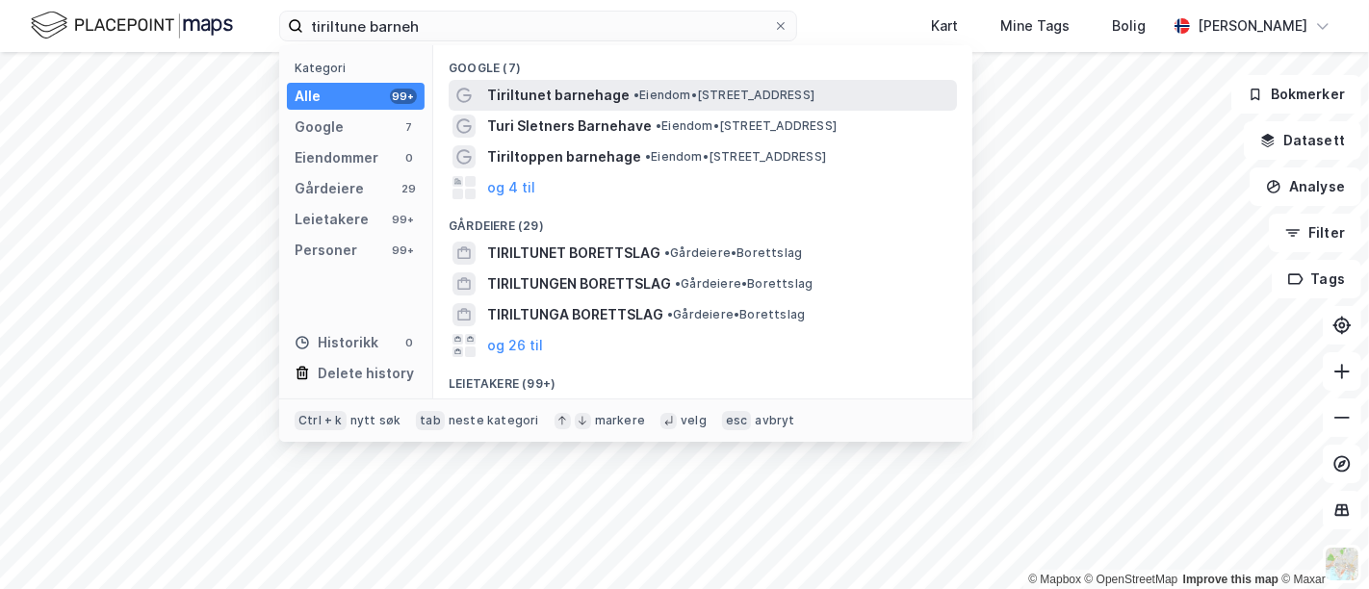
click at [633, 100] on span "•" at bounding box center [636, 95] width 6 height 14
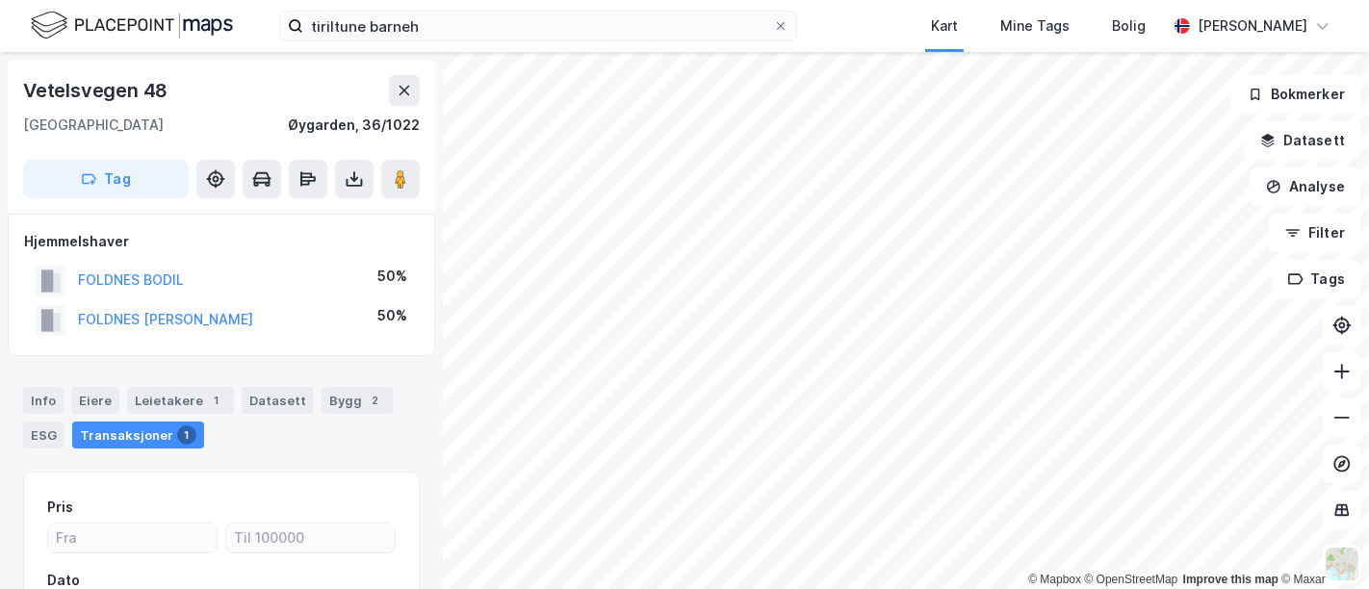
scroll to position [240, 0]
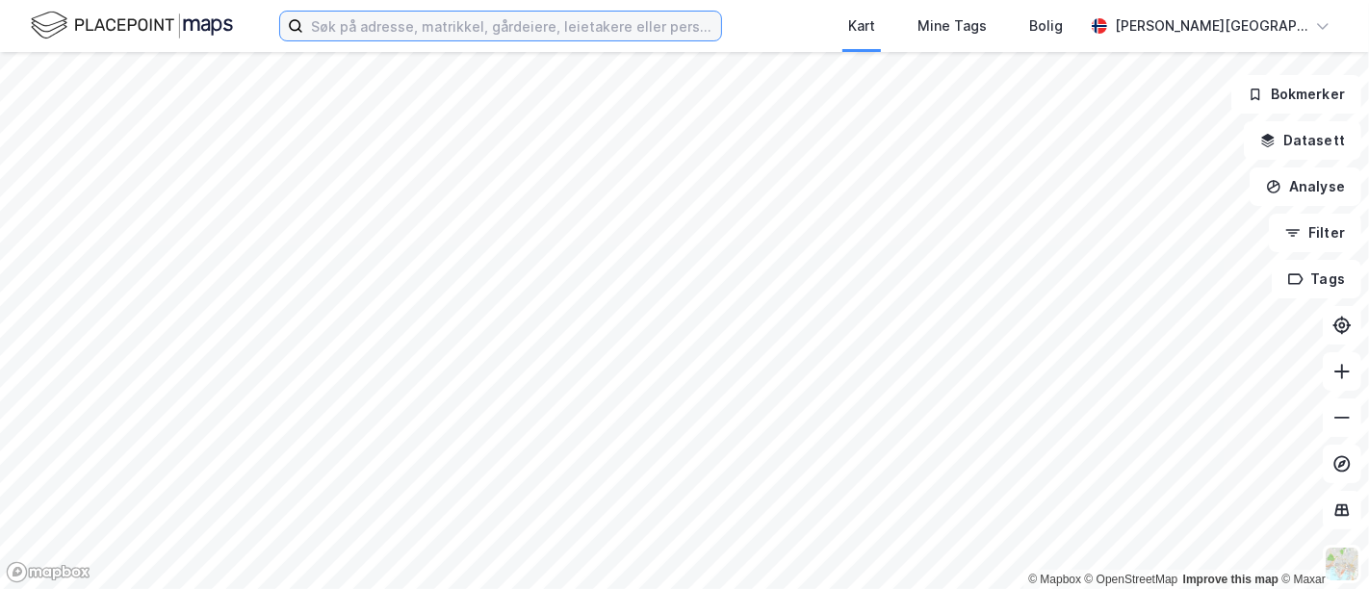
click at [522, 26] on input at bounding box center [512, 26] width 418 height 29
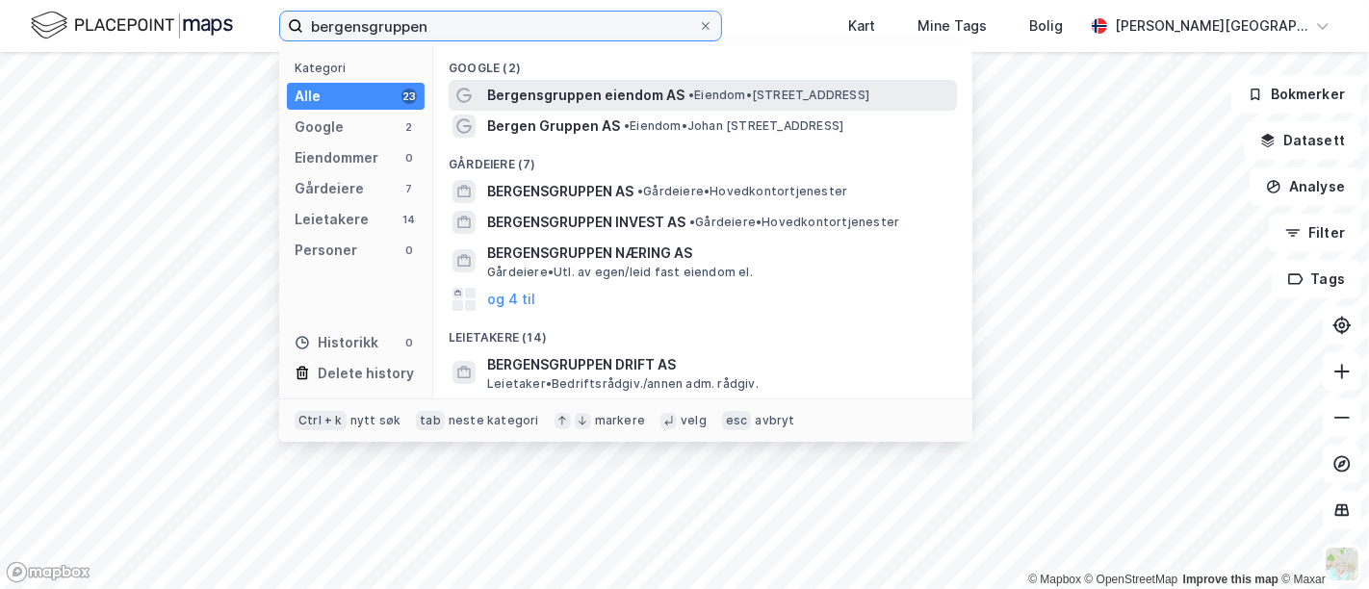
type input "bergensgruppen"
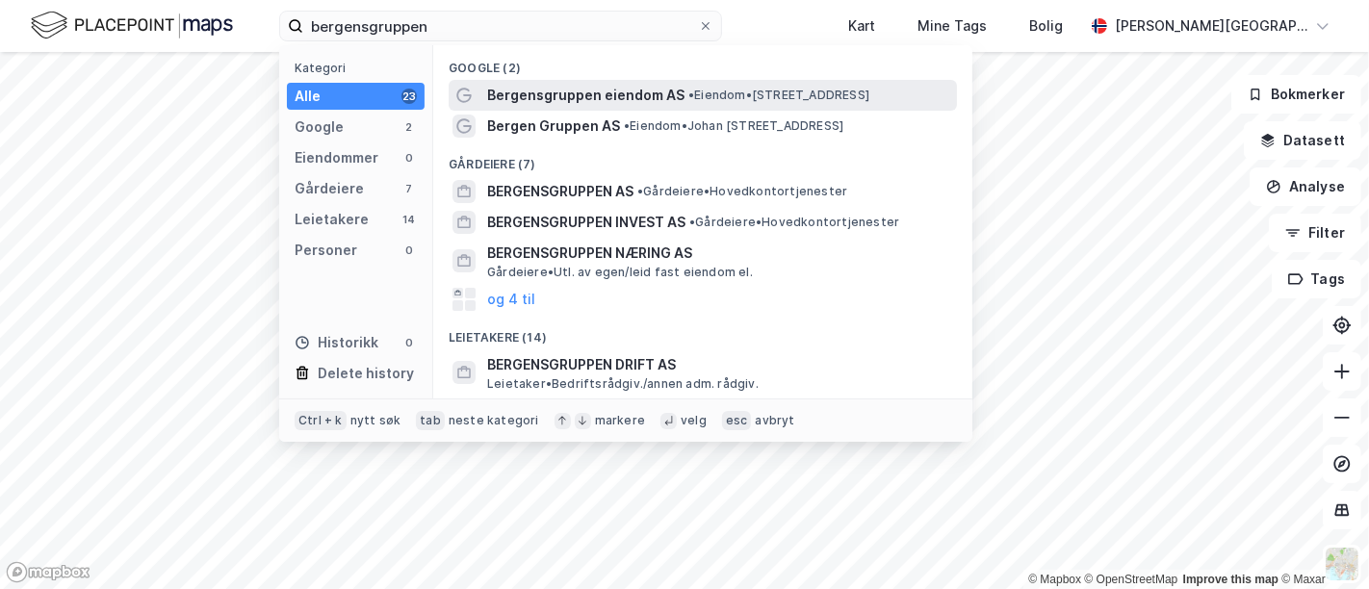
click at [582, 87] on span "Bergensgruppen eiendom AS" at bounding box center [585, 95] width 197 height 23
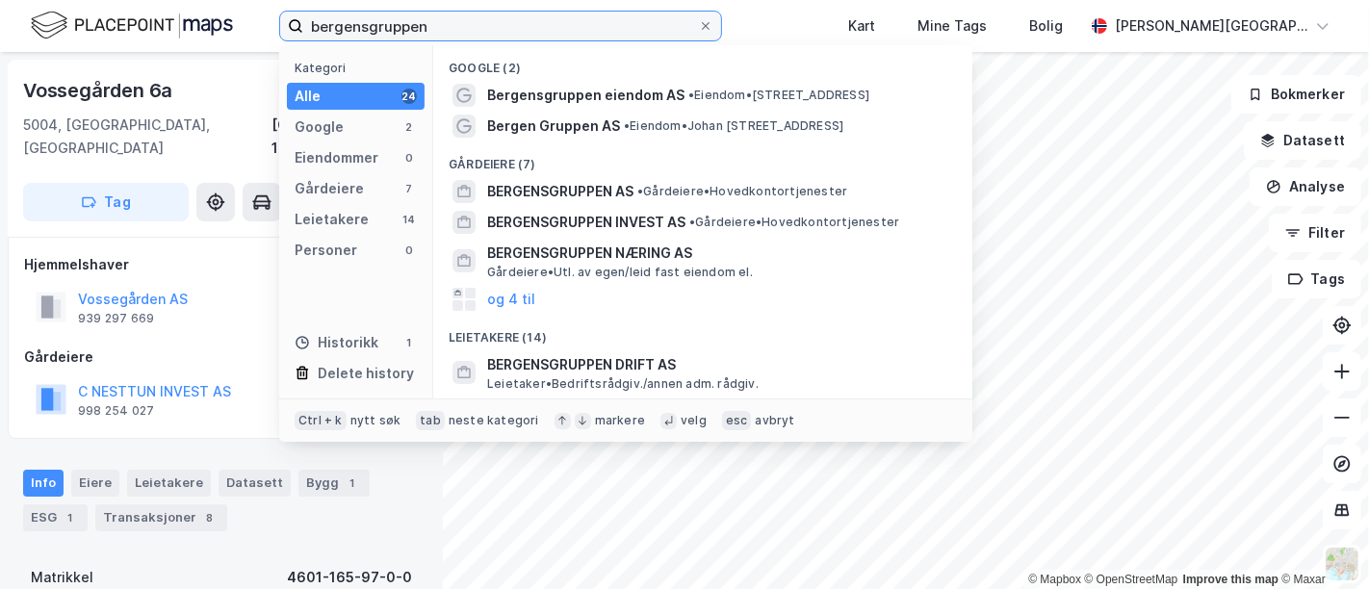
click at [553, 20] on input "bergensgruppen" at bounding box center [500, 26] width 395 height 29
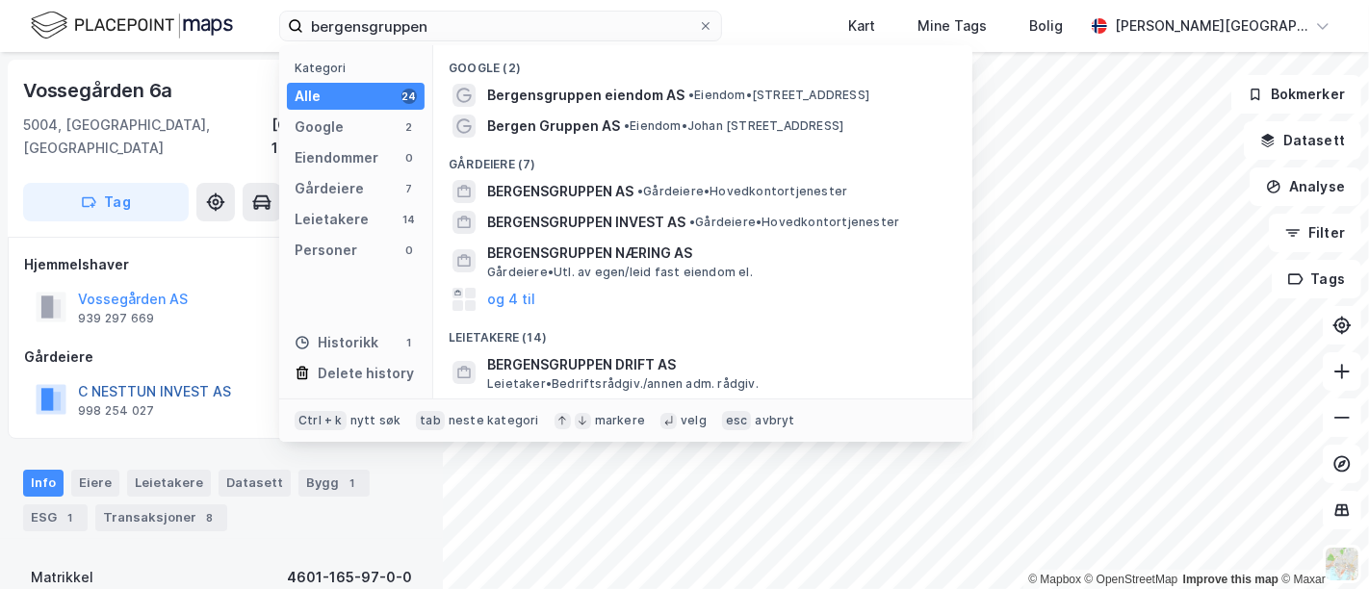
click at [0, 0] on button "C NESTTUN INVEST AS" at bounding box center [0, 0] width 0 height 0
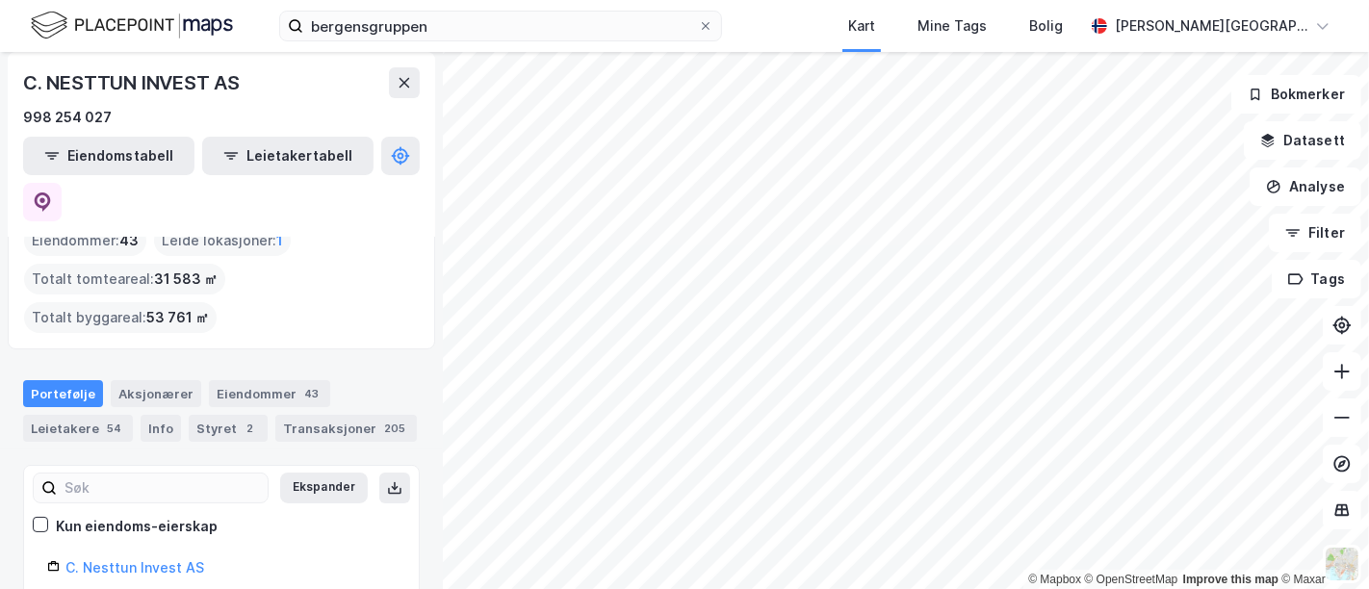
scroll to position [13, 0]
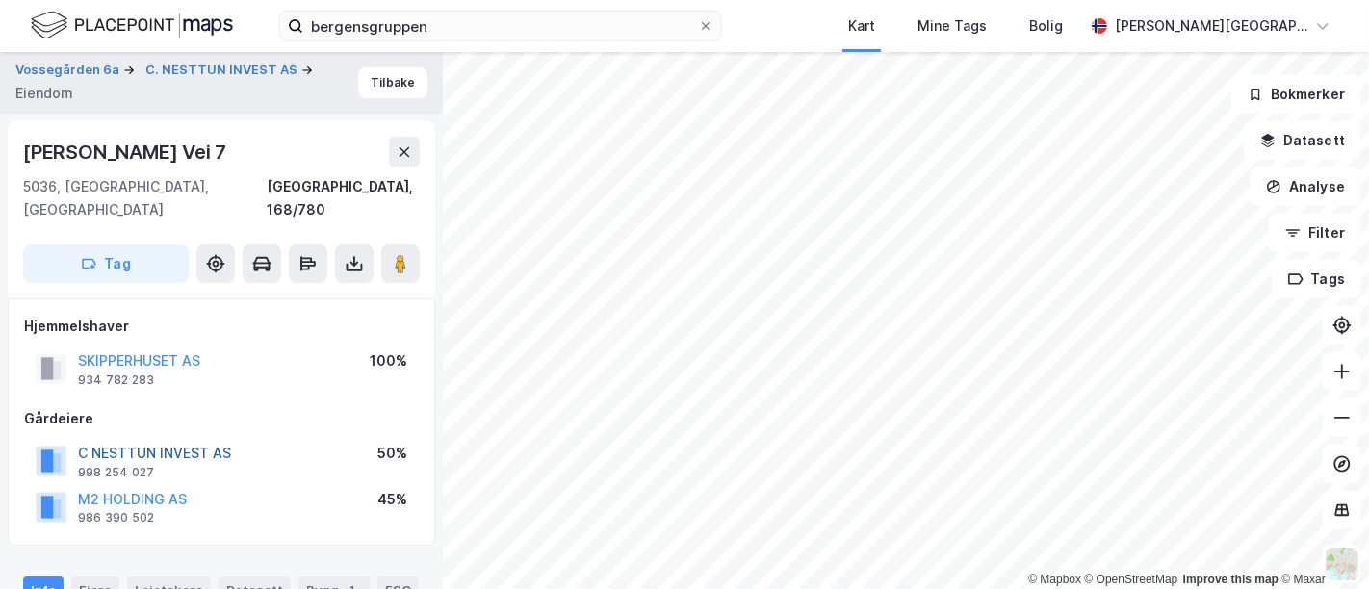
click at [0, 0] on button "C NESTTUN INVEST AS" at bounding box center [0, 0] width 0 height 0
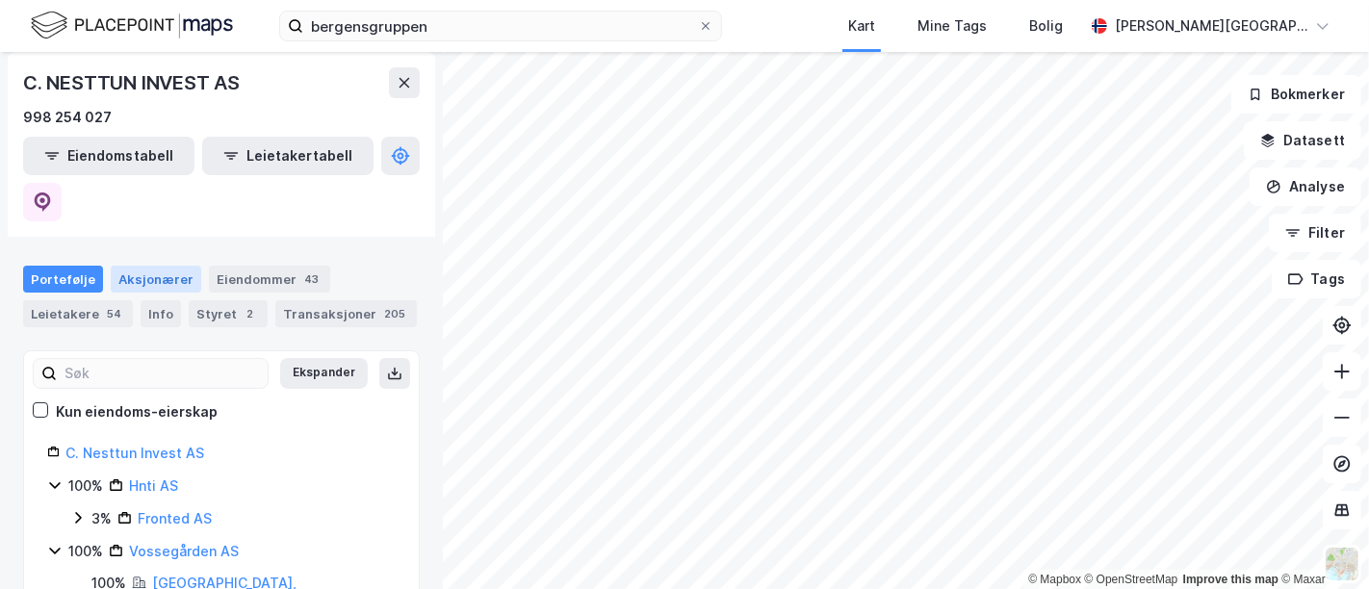
scroll to position [214, 0]
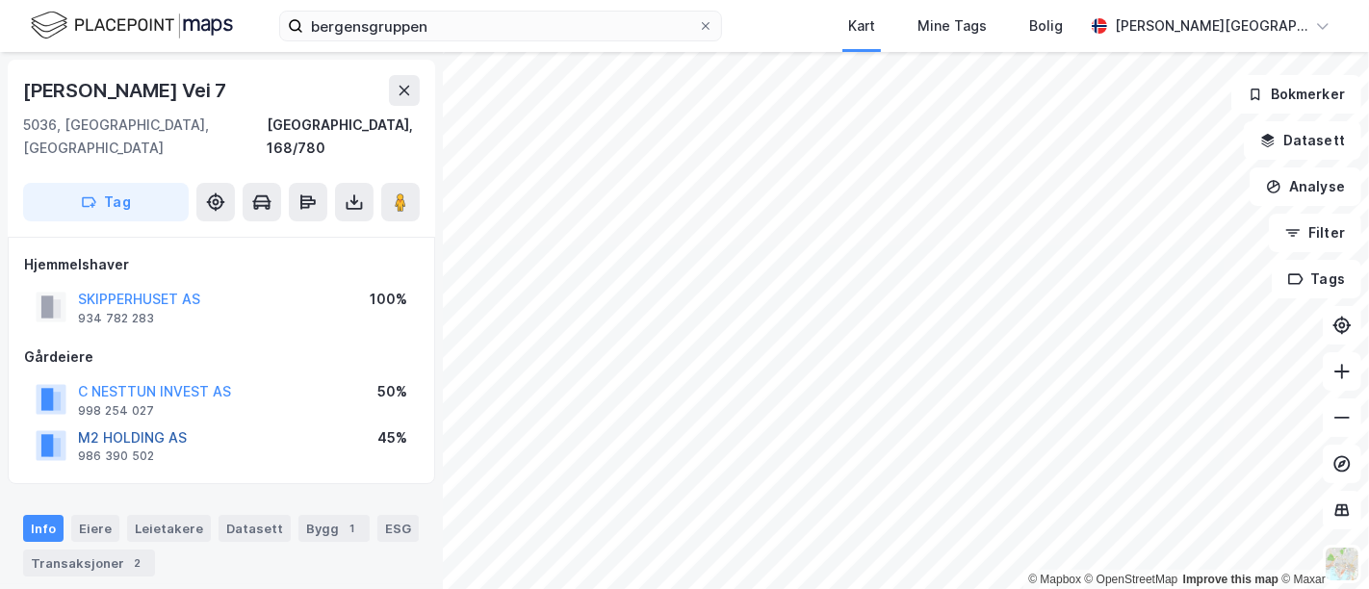
click at [0, 0] on button "M2 HOLDING AS" at bounding box center [0, 0] width 0 height 0
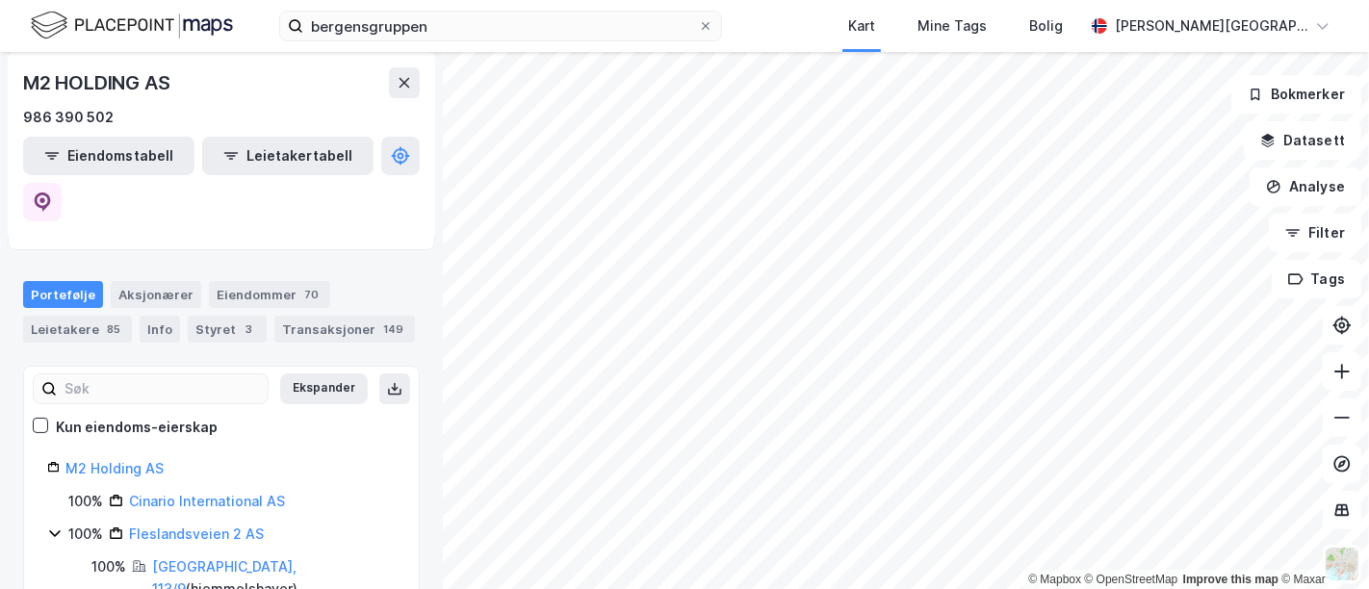
scroll to position [214, 0]
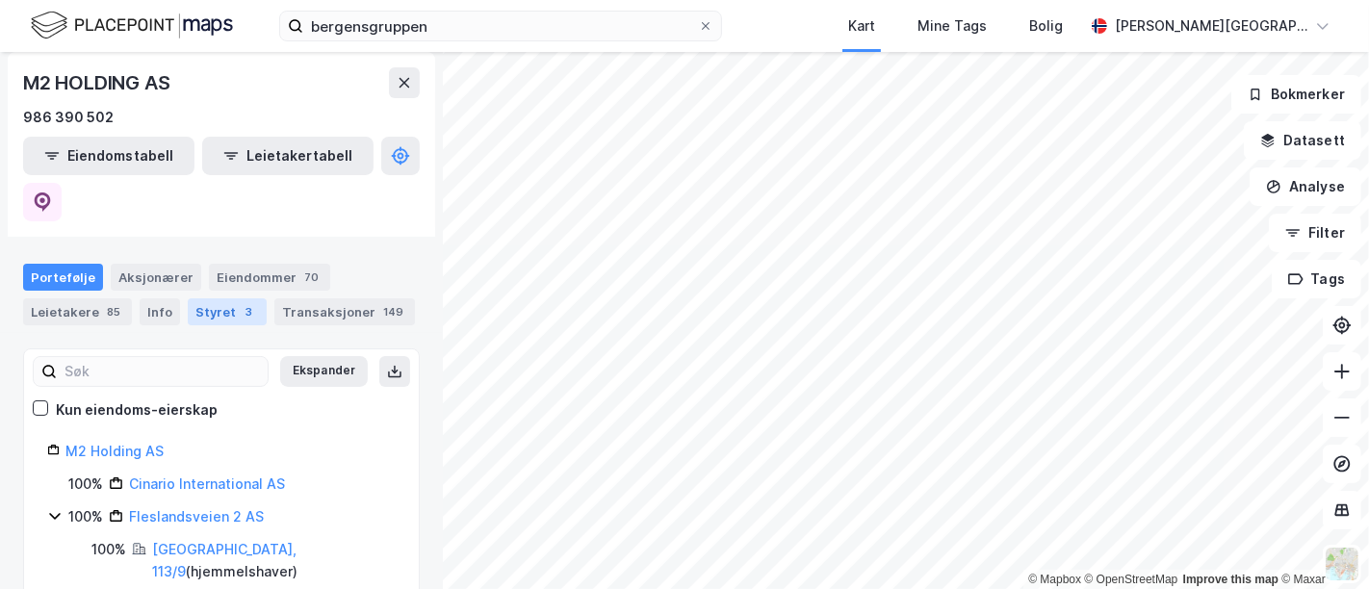
click at [219, 298] on div "Styret 3" at bounding box center [227, 311] width 79 height 27
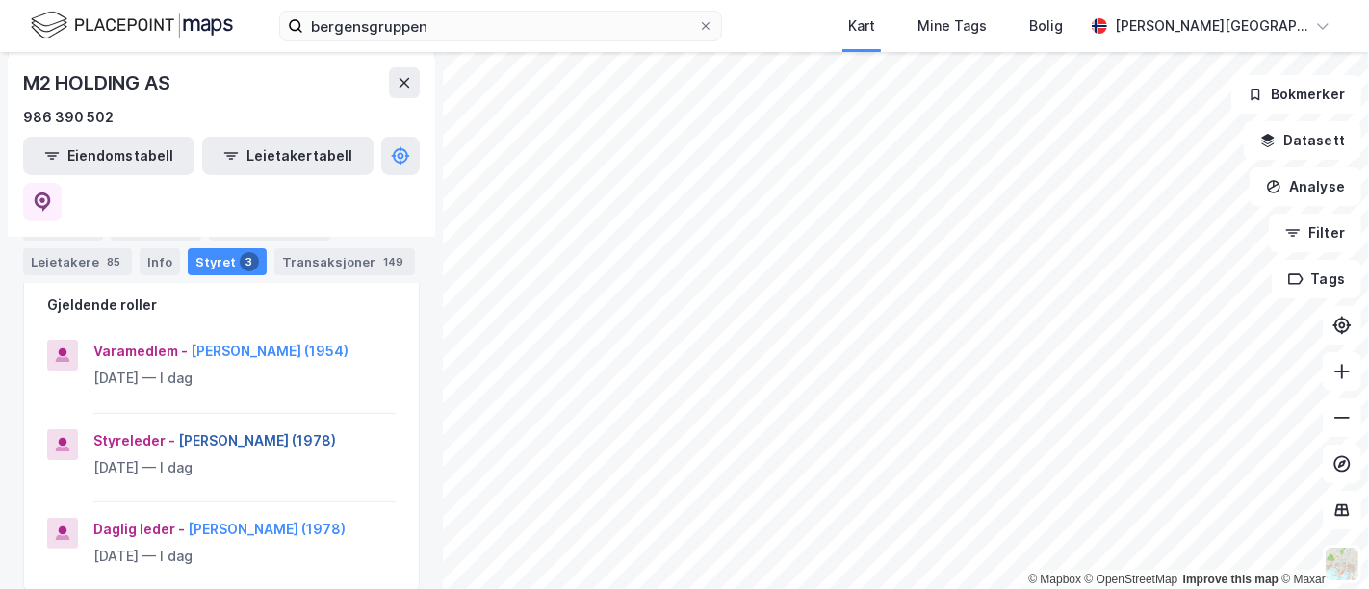
scroll to position [321, 0]
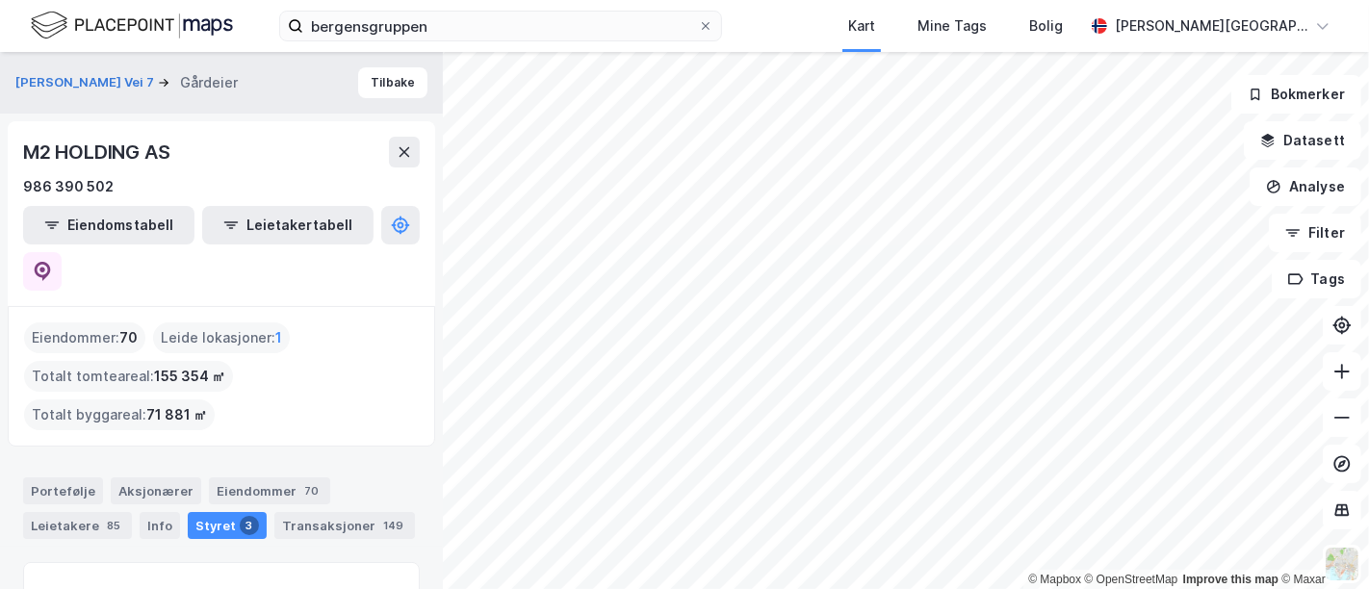
click at [126, 154] on div "M2 HOLDING AS" at bounding box center [98, 152] width 150 height 31
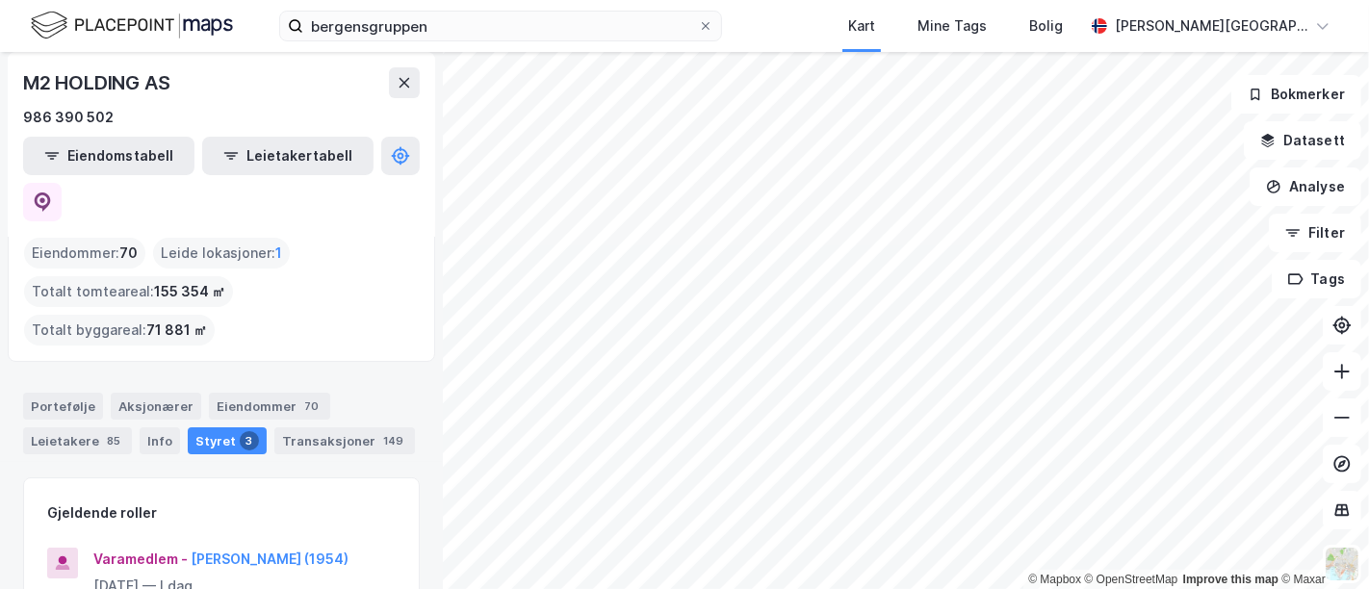
scroll to position [214, 0]
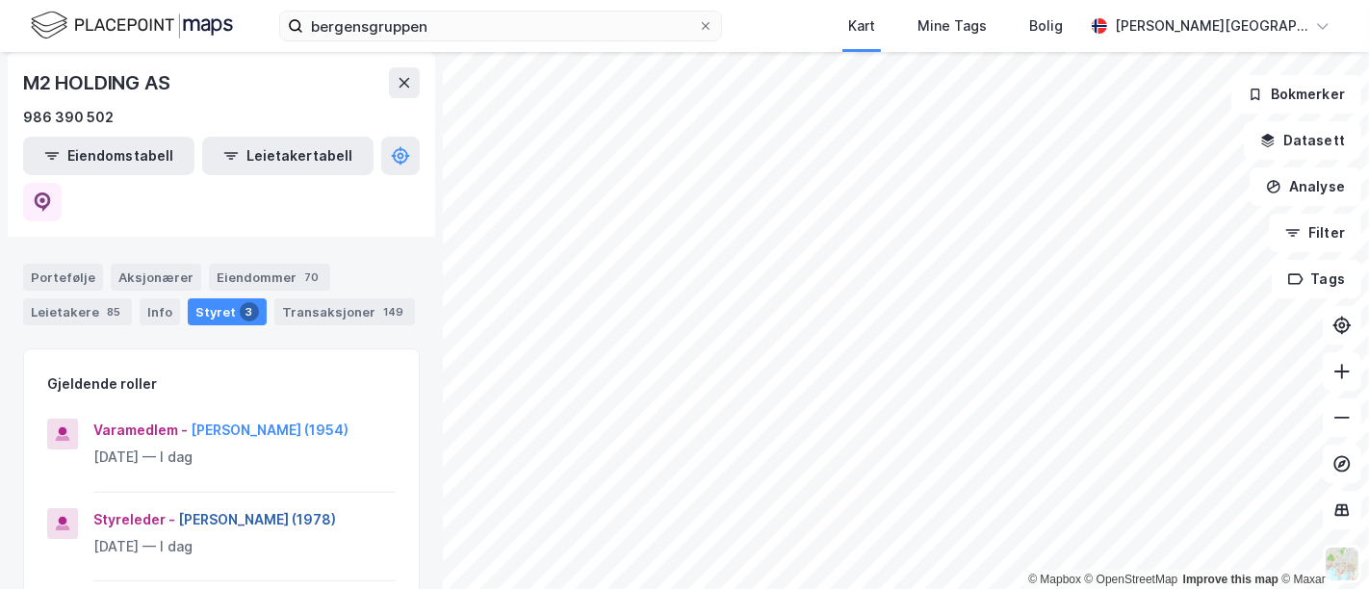
click at [0, 0] on button "Jostein Michaelsen (1978)" at bounding box center [0, 0] width 0 height 0
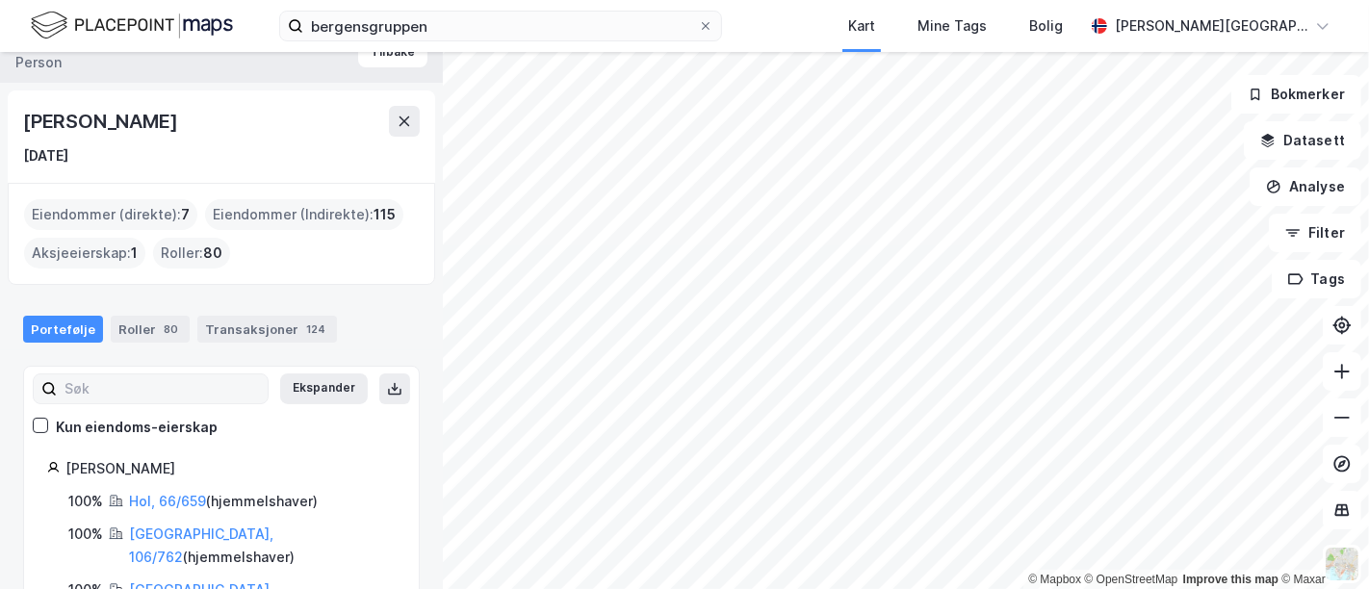
scroll to position [30, 0]
click at [163, 324] on div "80" at bounding box center [171, 330] width 22 height 19
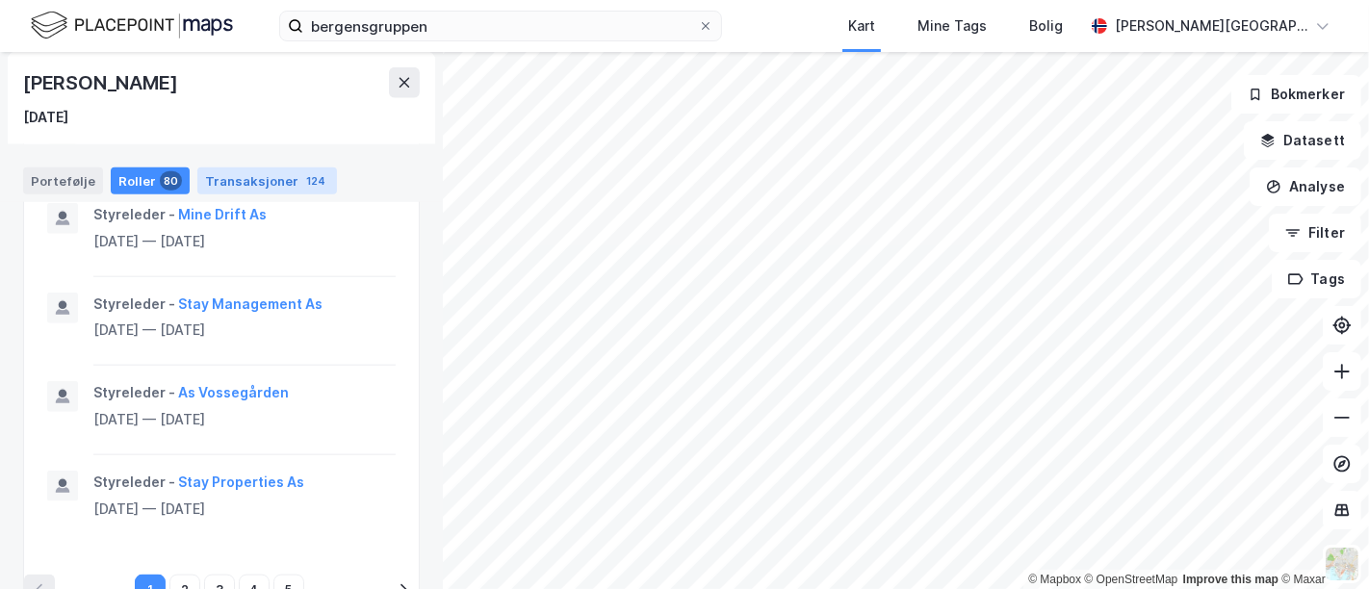
scroll to position [1920, 0]
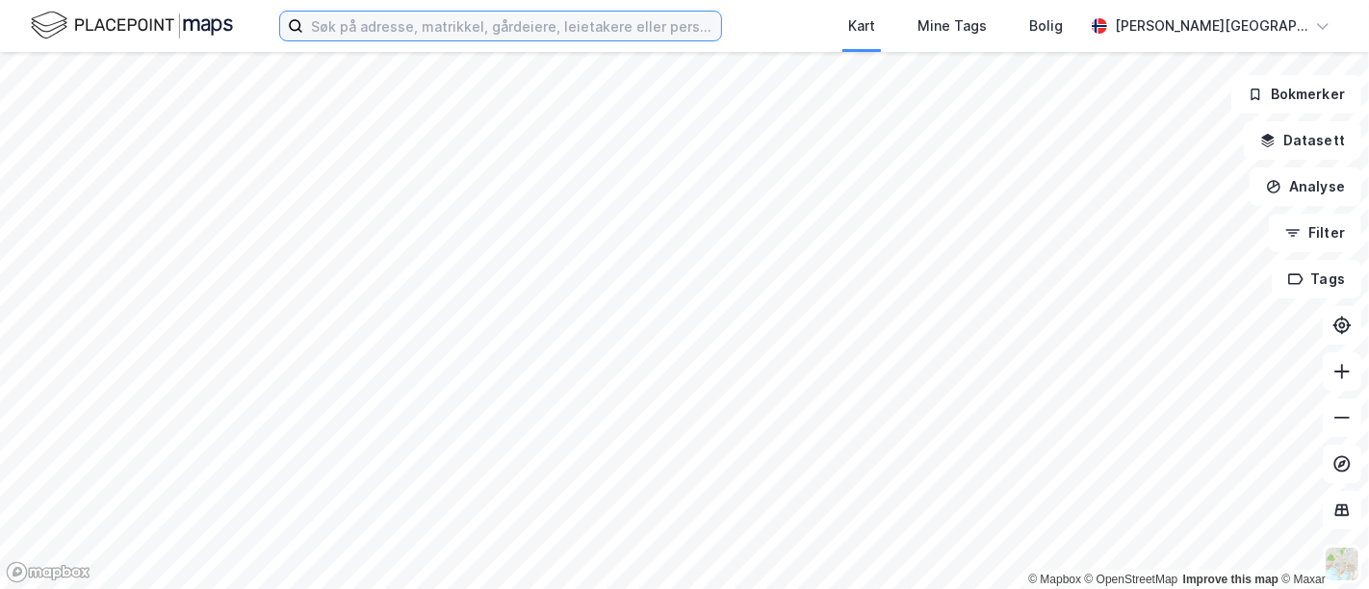
click at [538, 34] on input at bounding box center [512, 26] width 418 height 29
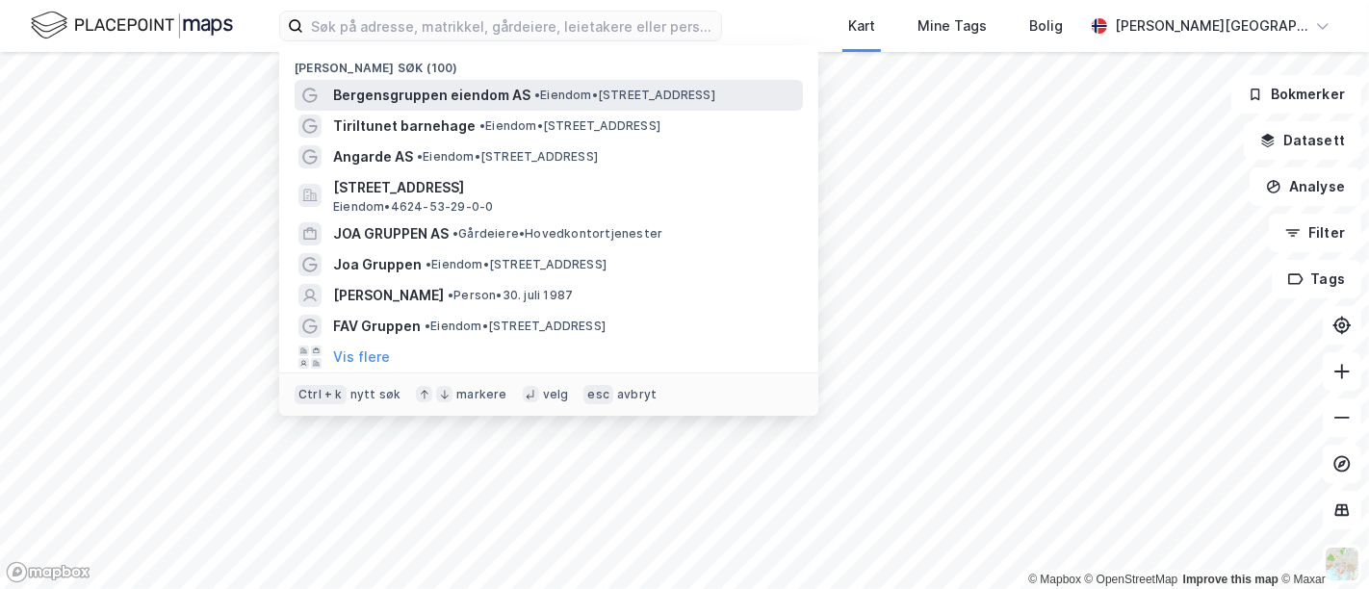
click at [459, 94] on span "Bergensgruppen eiendom AS" at bounding box center [431, 95] width 197 height 23
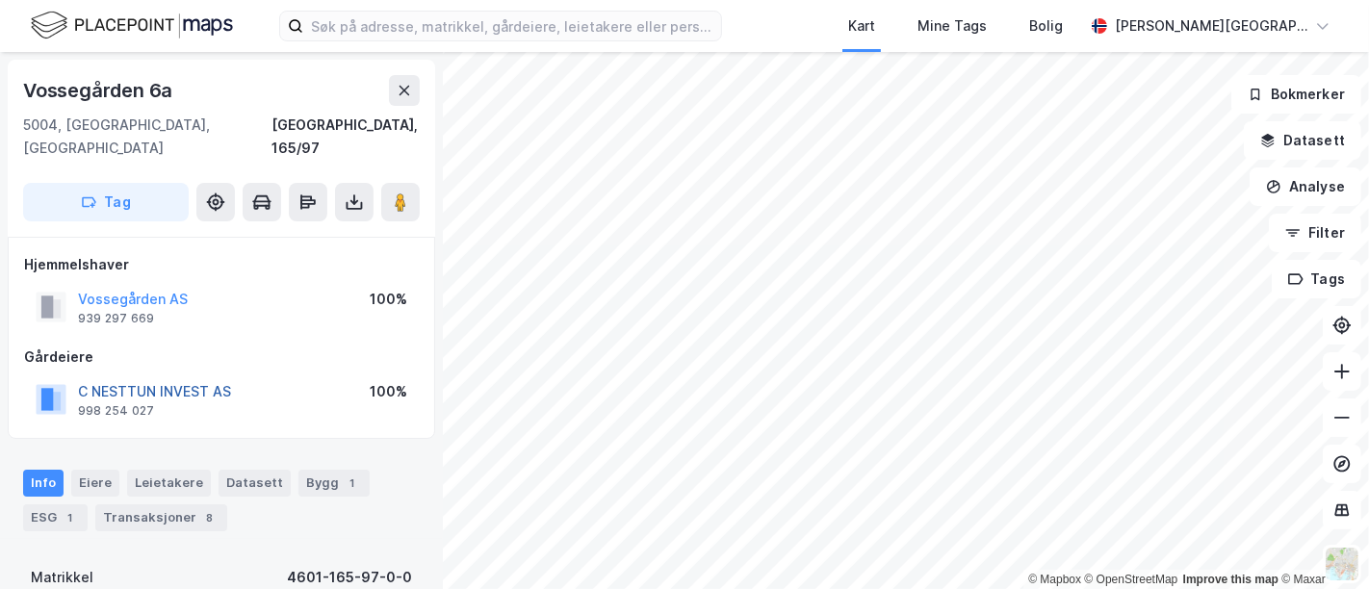
click at [0, 0] on button "C NESTTUN INVEST AS" at bounding box center [0, 0] width 0 height 0
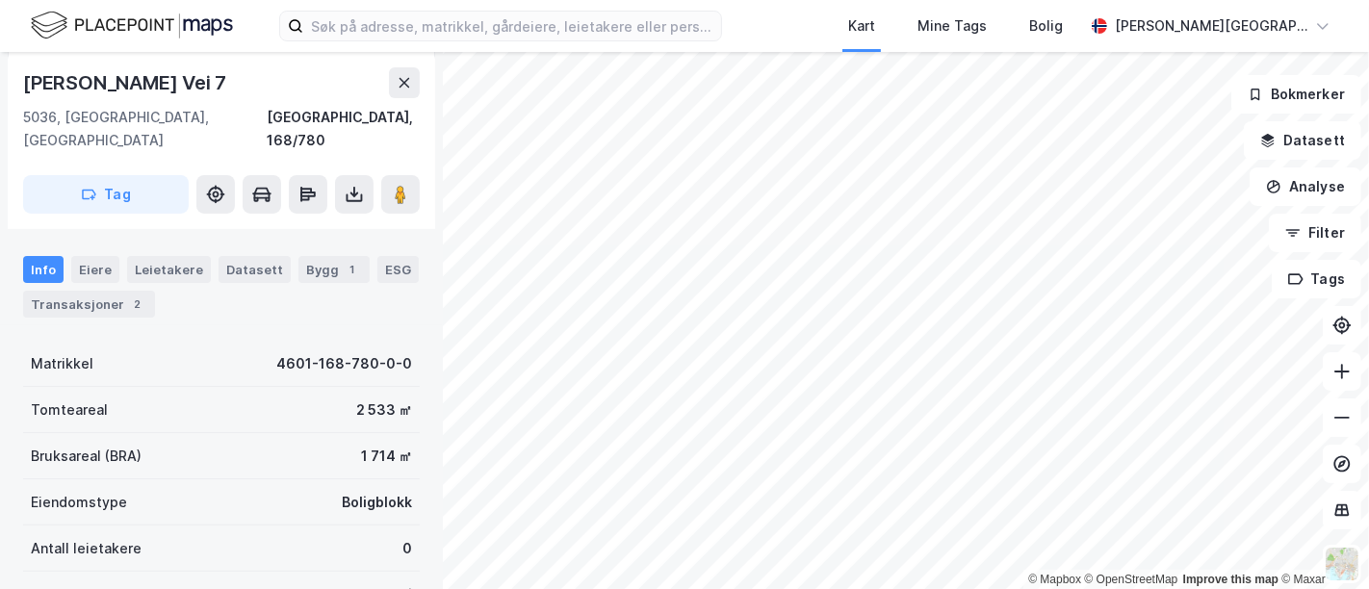
scroll to position [214, 0]
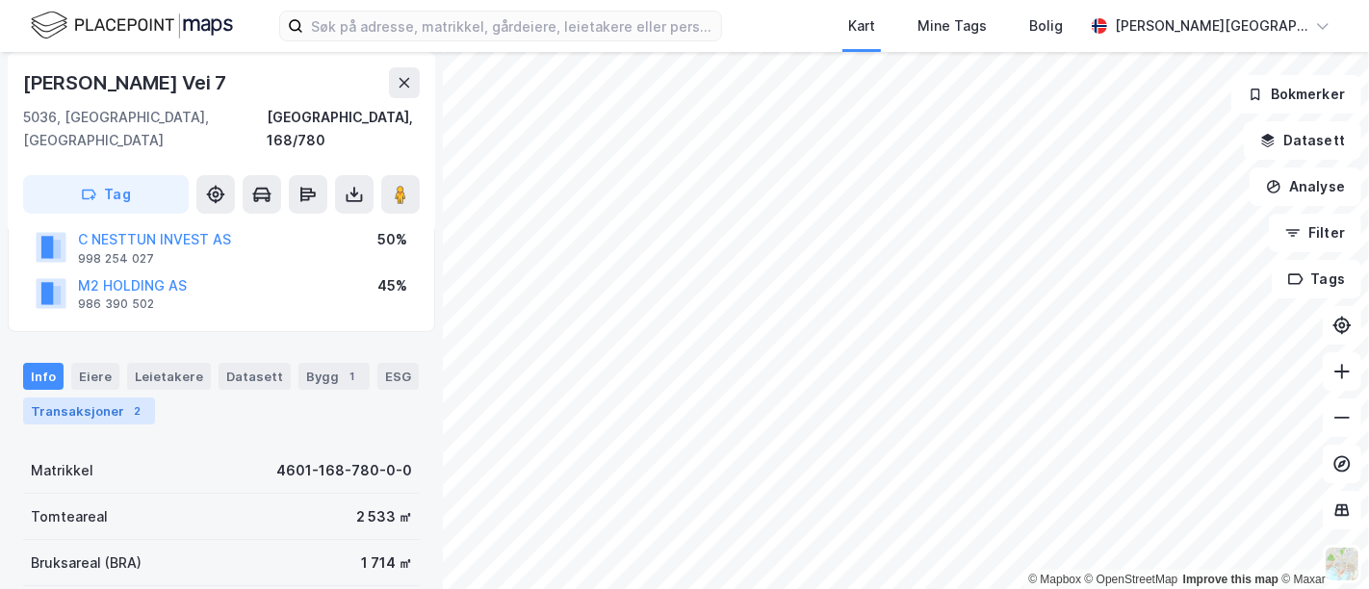
click at [128, 401] on div "2" at bounding box center [137, 410] width 19 height 19
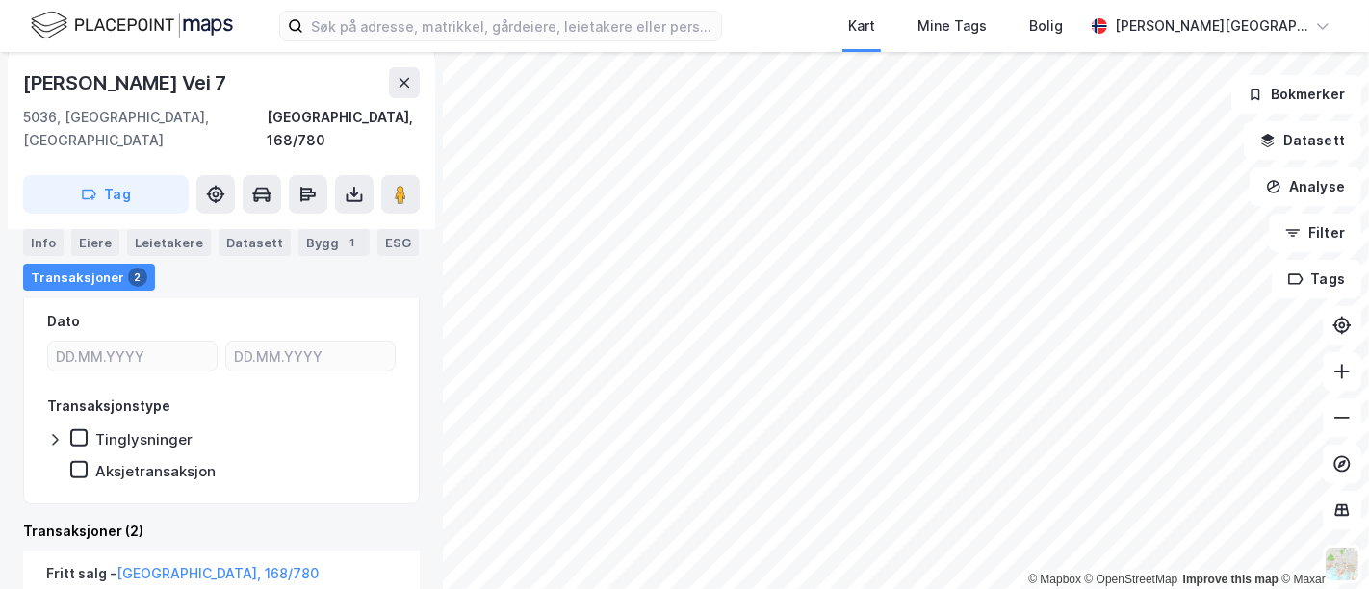
scroll to position [404, 0]
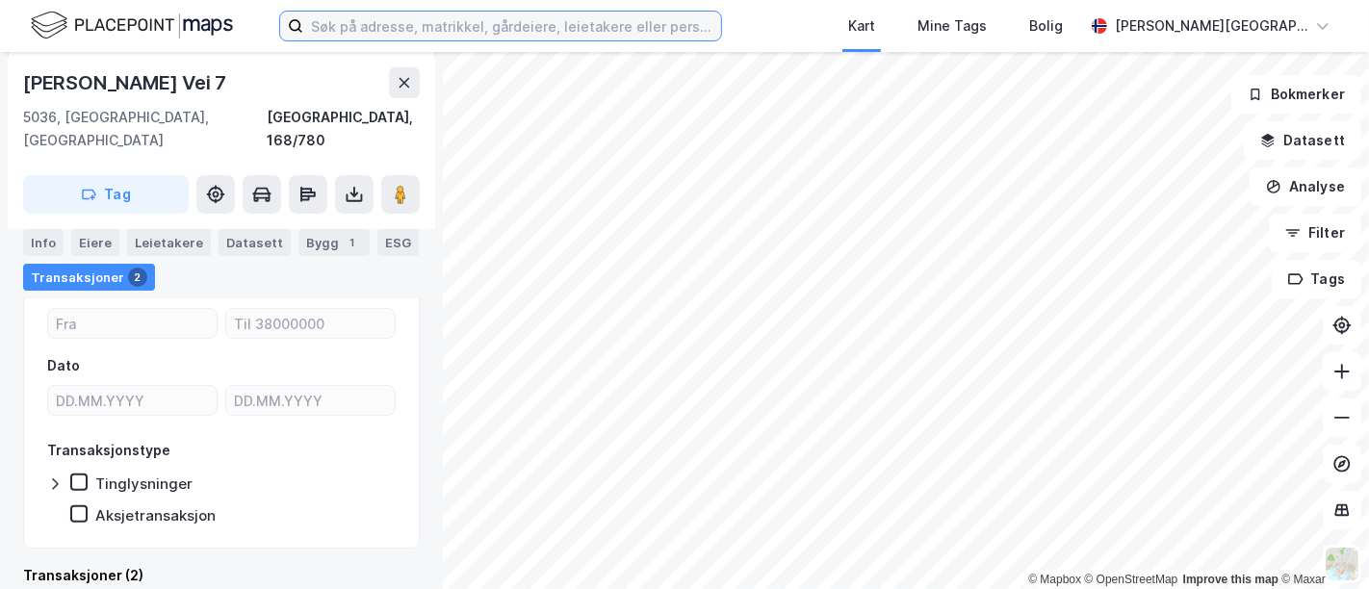
click at [392, 24] on input at bounding box center [512, 26] width 418 height 29
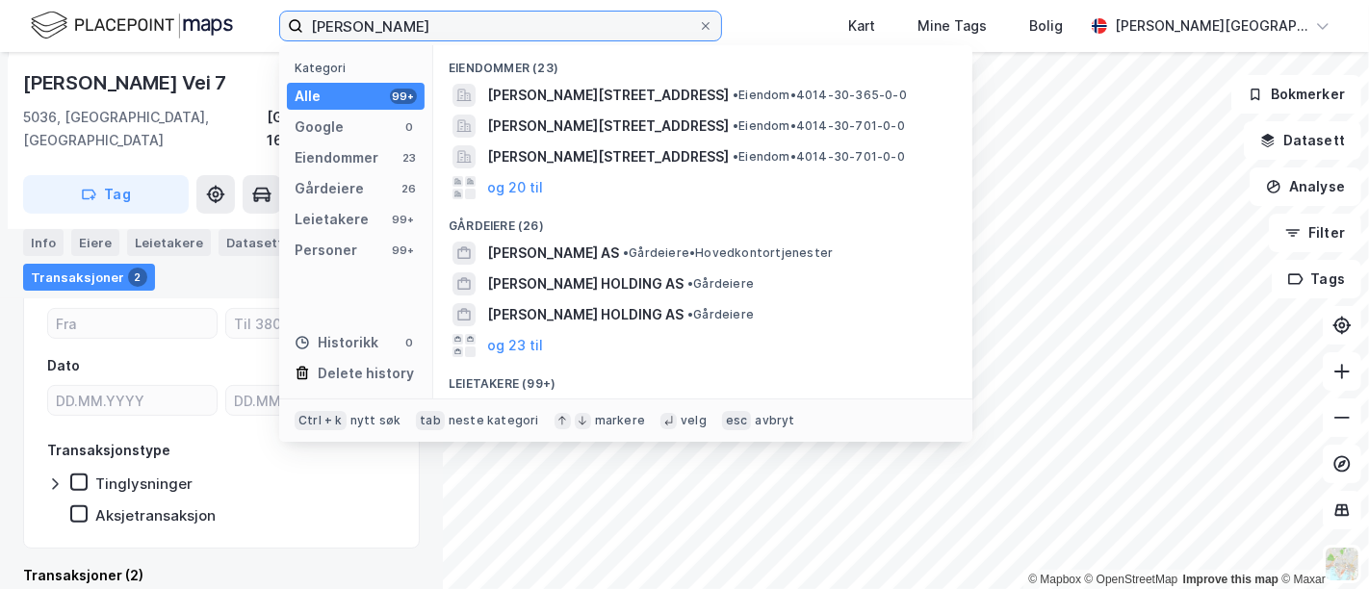
click at [377, 26] on input "jesper" at bounding box center [500, 26] width 395 height 29
paste input "Jesper Helland Myrholt"
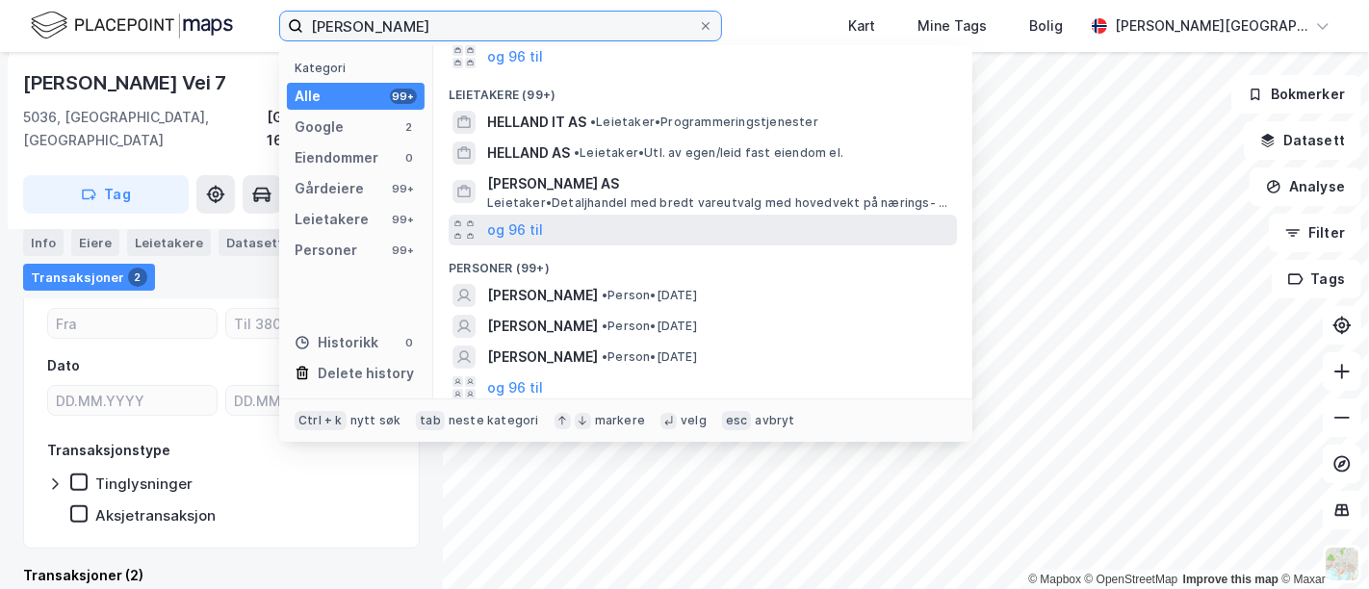
scroll to position [245, 0]
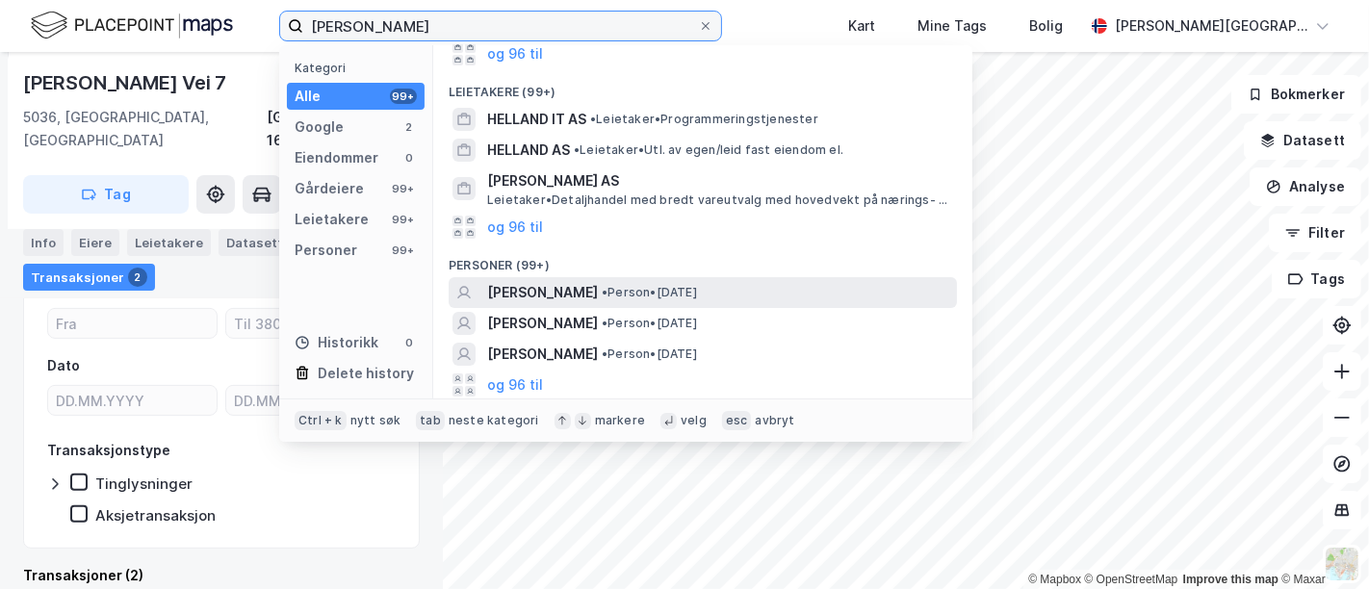
type input "Jesper Helland Myrholt"
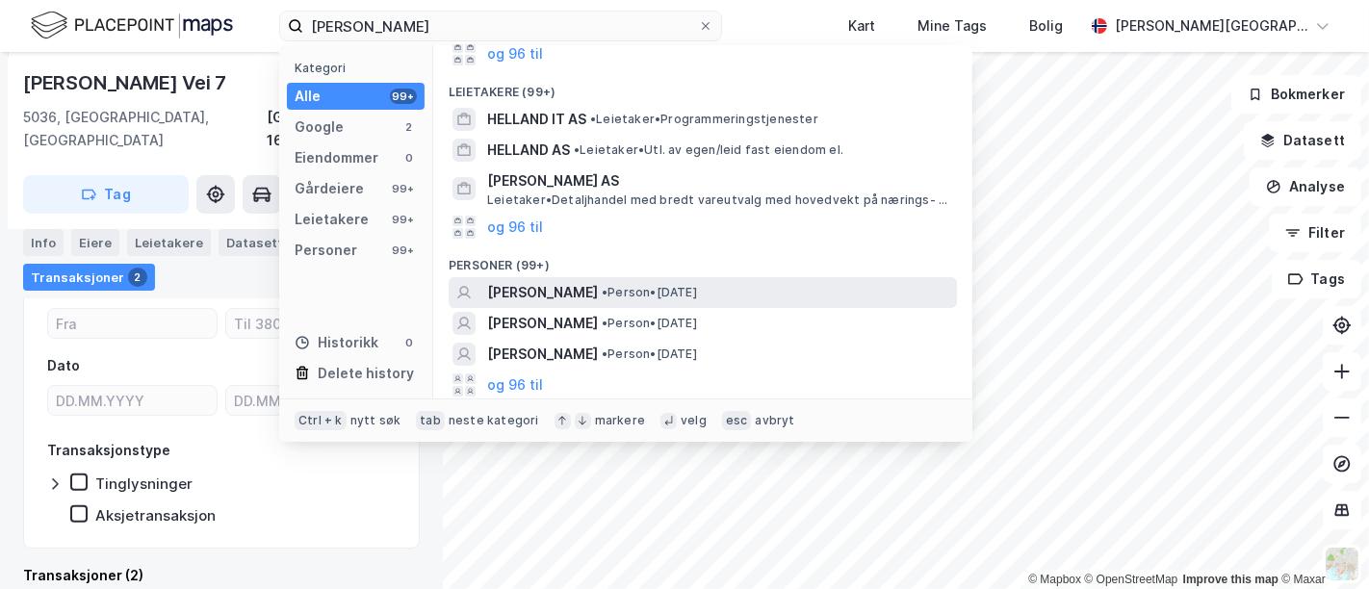
click at [598, 287] on span "JESPER HELLAND MYRHOLT" at bounding box center [542, 292] width 111 height 23
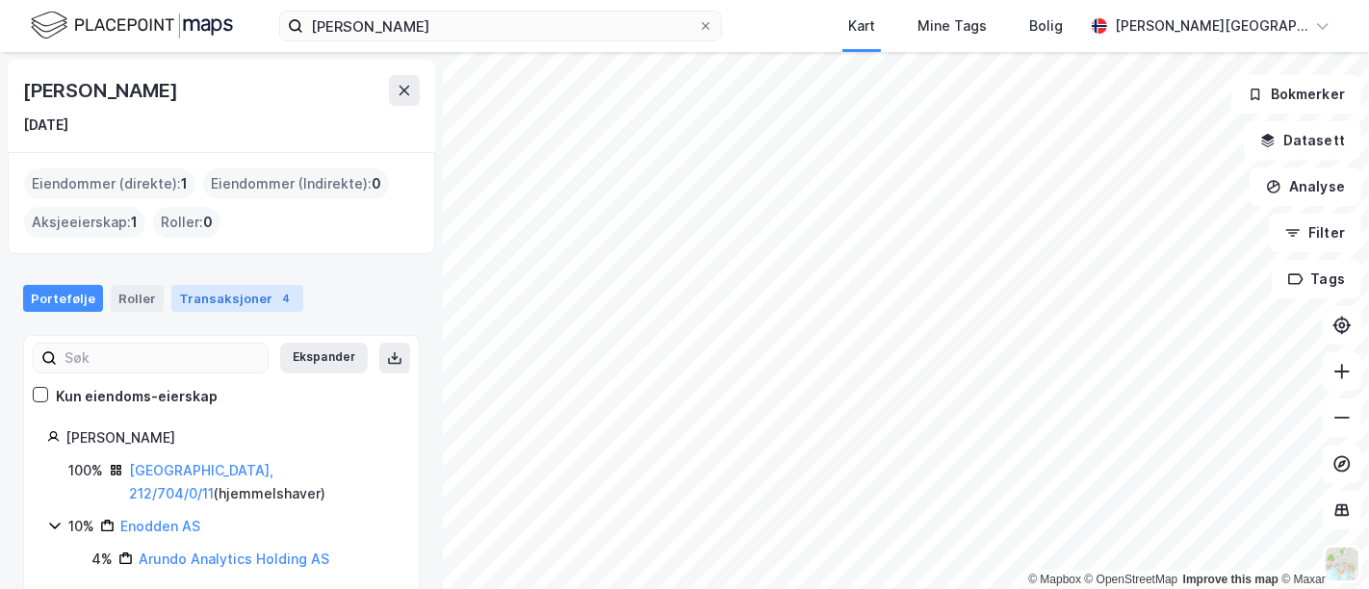
click at [276, 301] on div "4" at bounding box center [285, 298] width 19 height 19
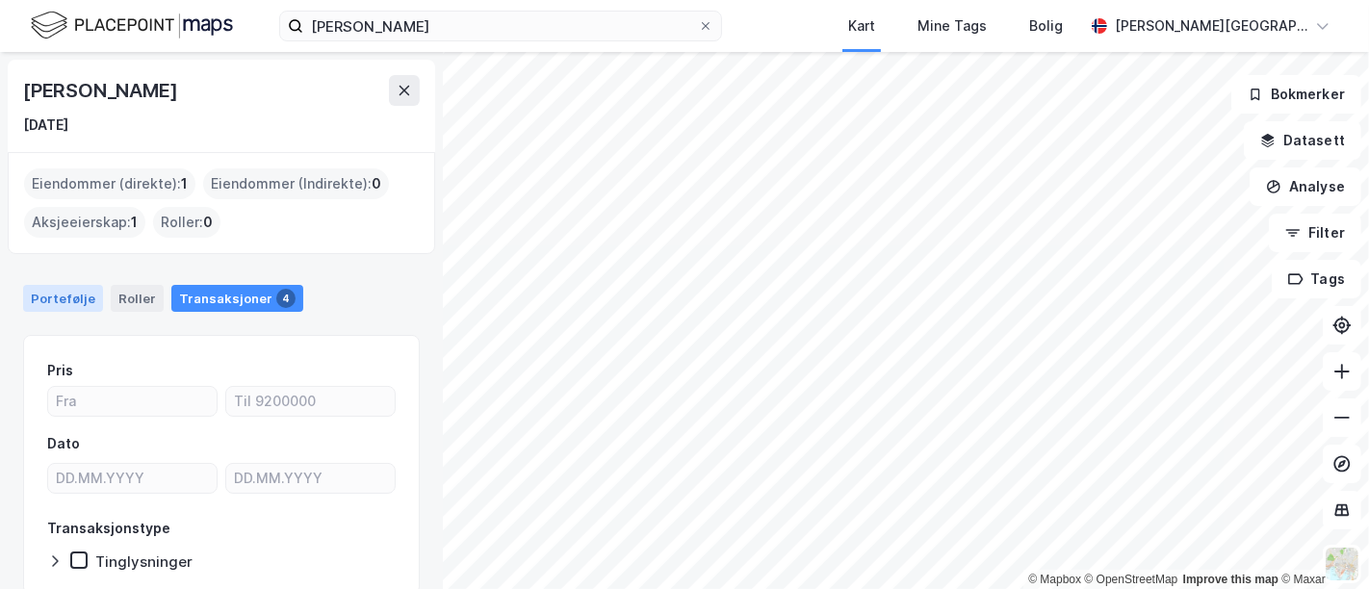
click at [82, 301] on div "Portefølje" at bounding box center [63, 298] width 80 height 27
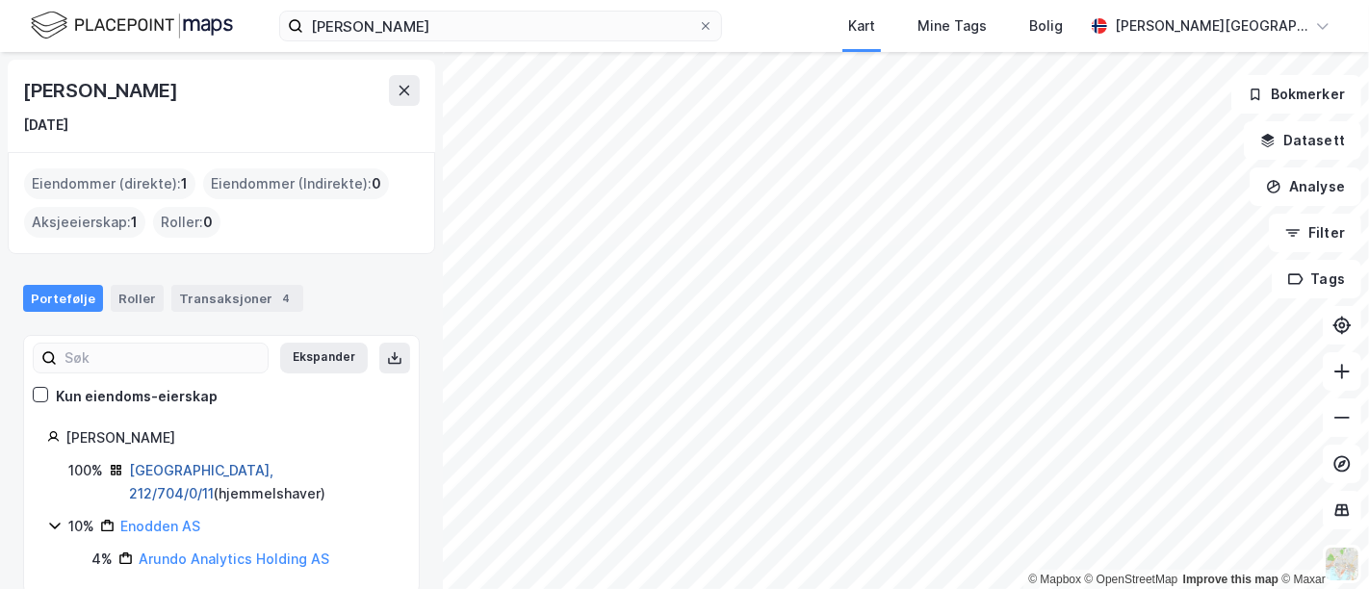
click at [203, 470] on link "Oslo, 212/704/0/11" at bounding box center [201, 481] width 144 height 39
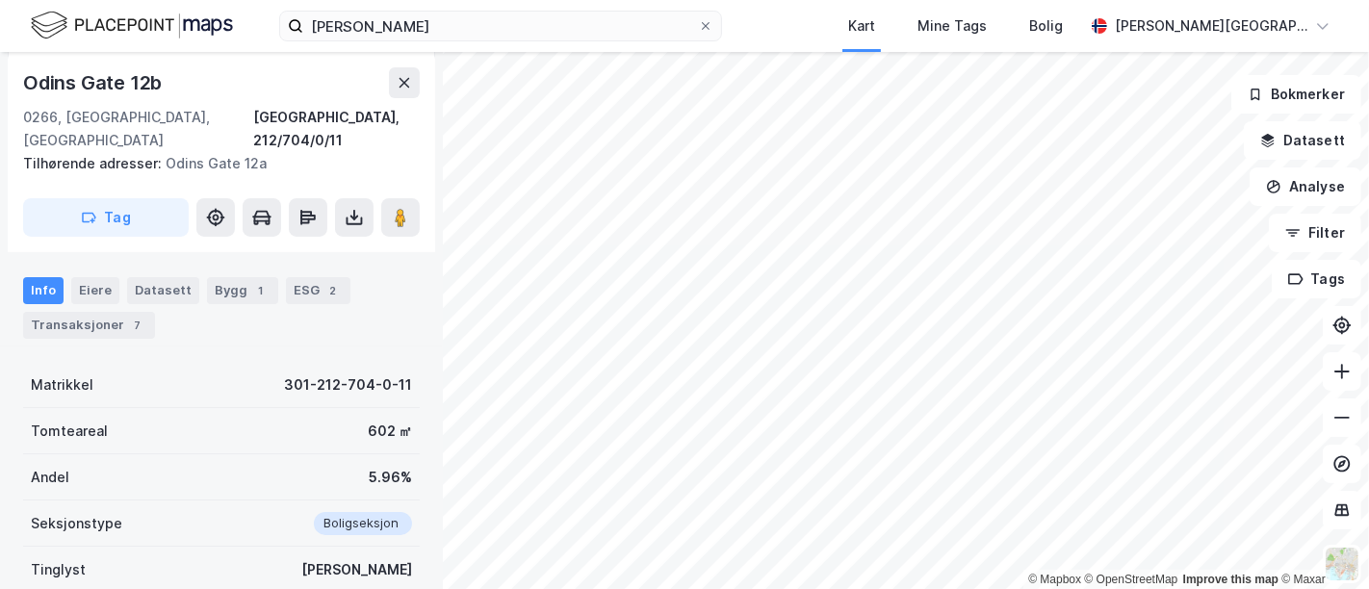
scroll to position [77, 0]
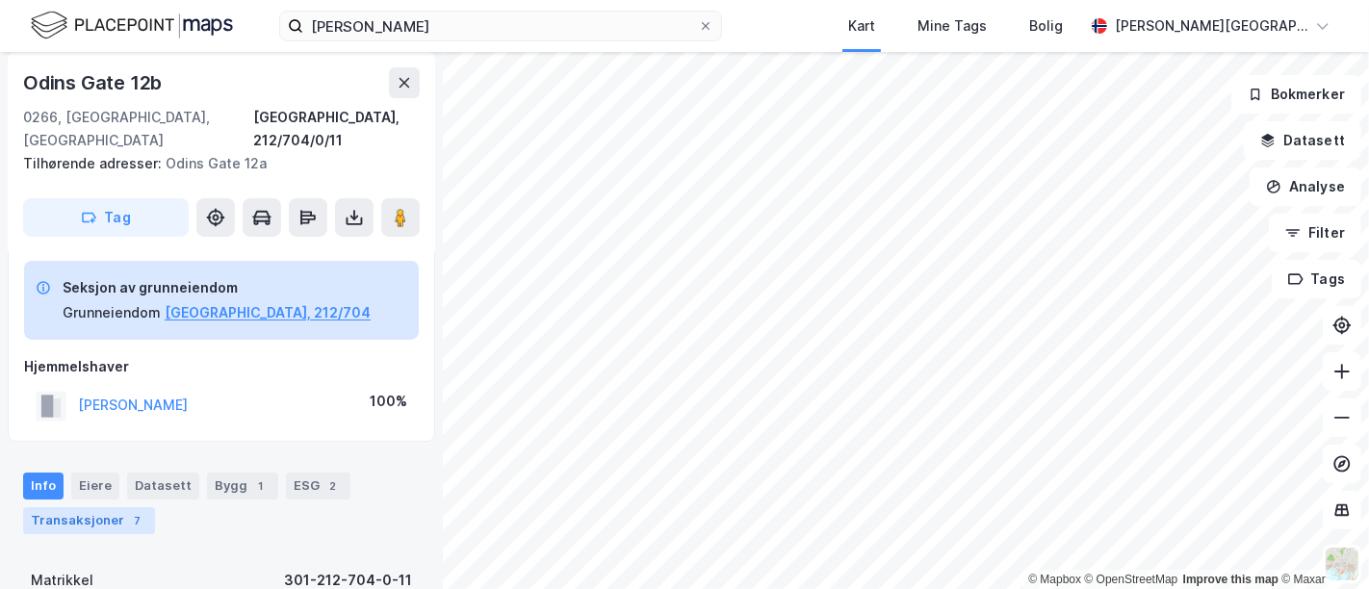
click at [122, 507] on div "Transaksjoner 7" at bounding box center [89, 520] width 132 height 27
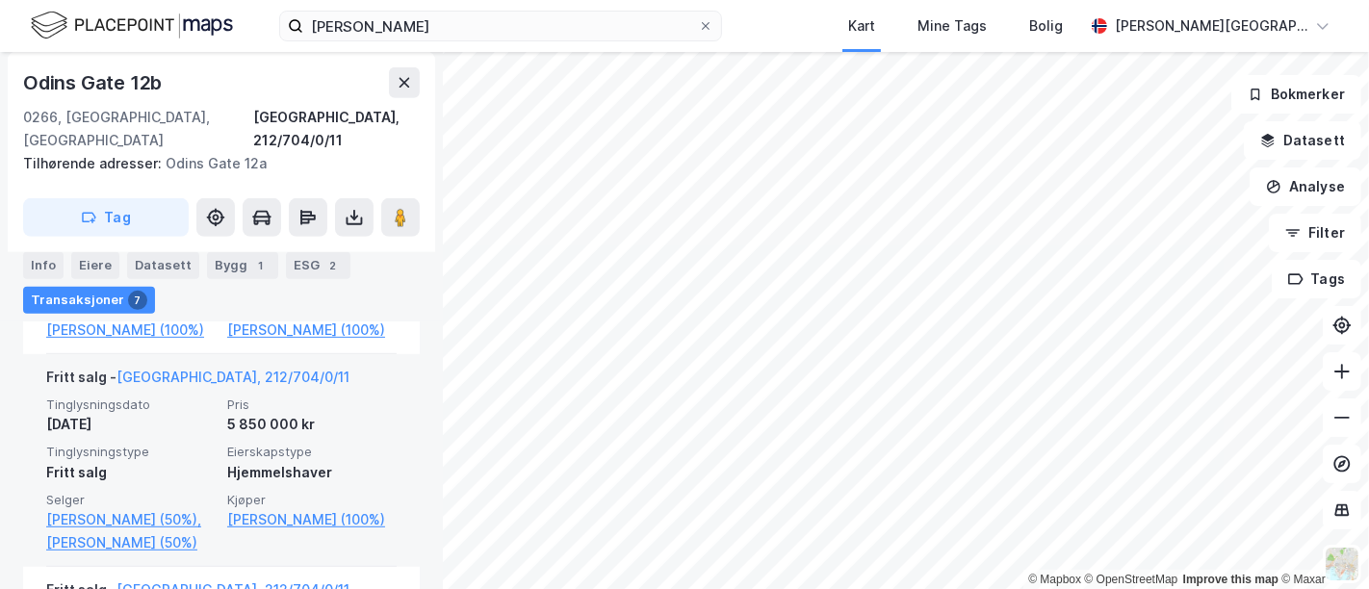
scroll to position [593, 0]
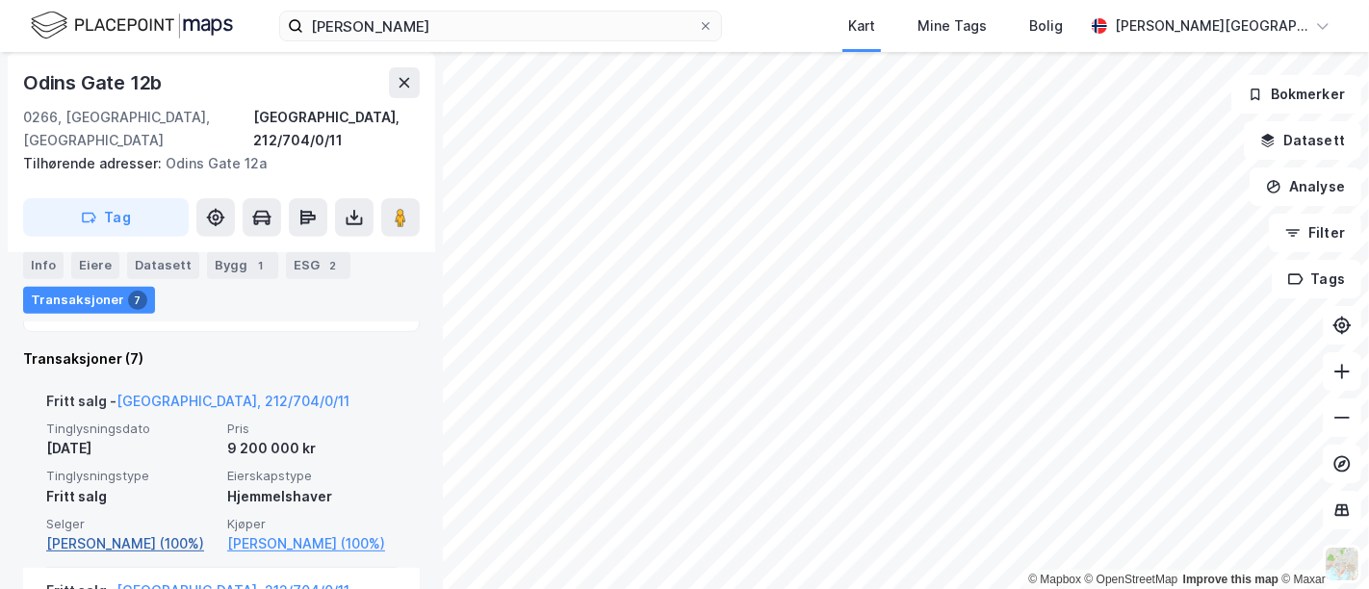
click at [145, 532] on link "Myrholt Julie Helland (100%)" at bounding box center [130, 543] width 169 height 23
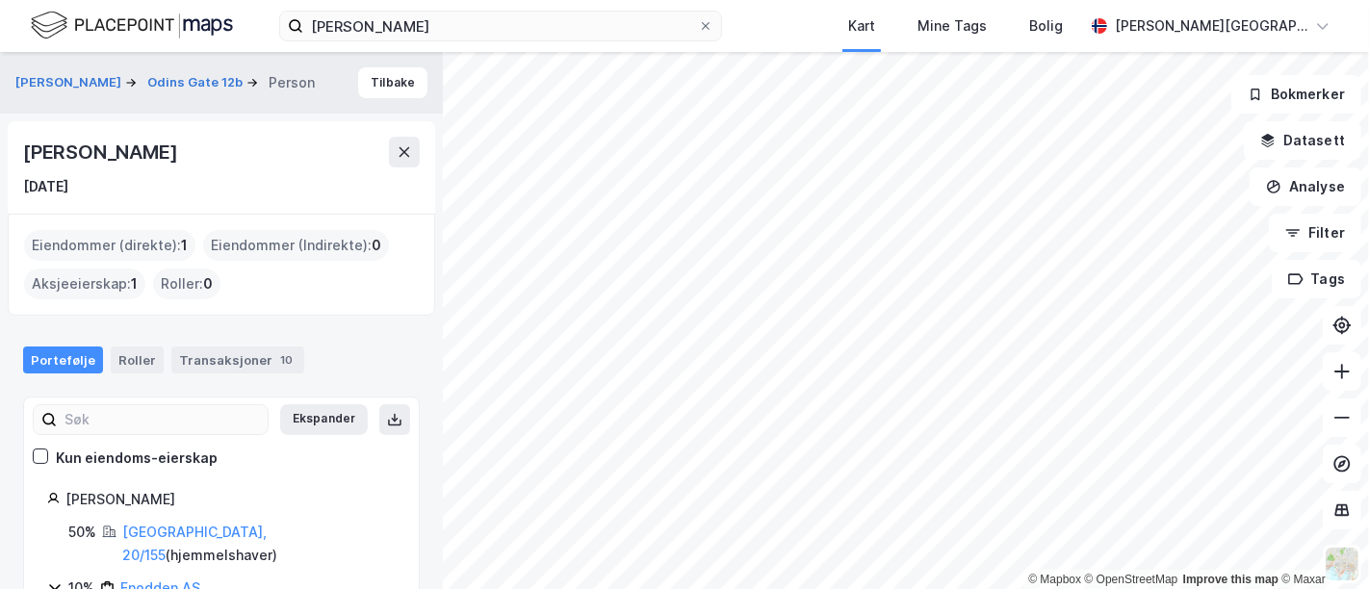
scroll to position [65, 0]
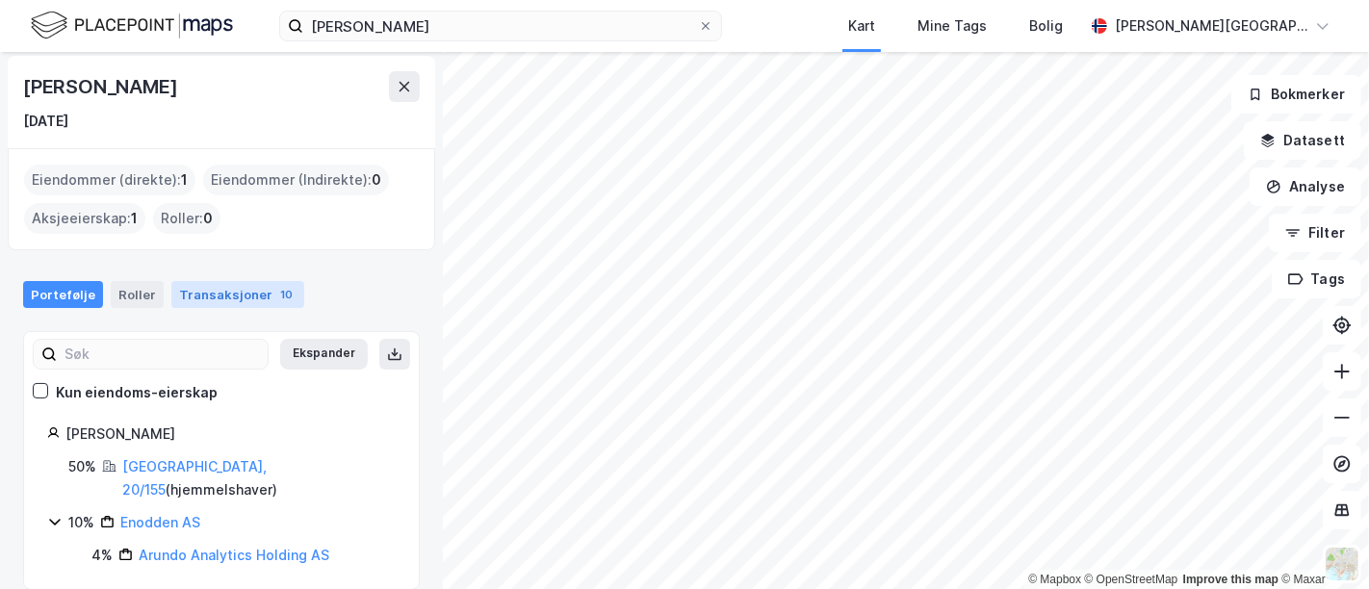
click at [193, 295] on div "Transaksjoner 10" at bounding box center [237, 294] width 133 height 27
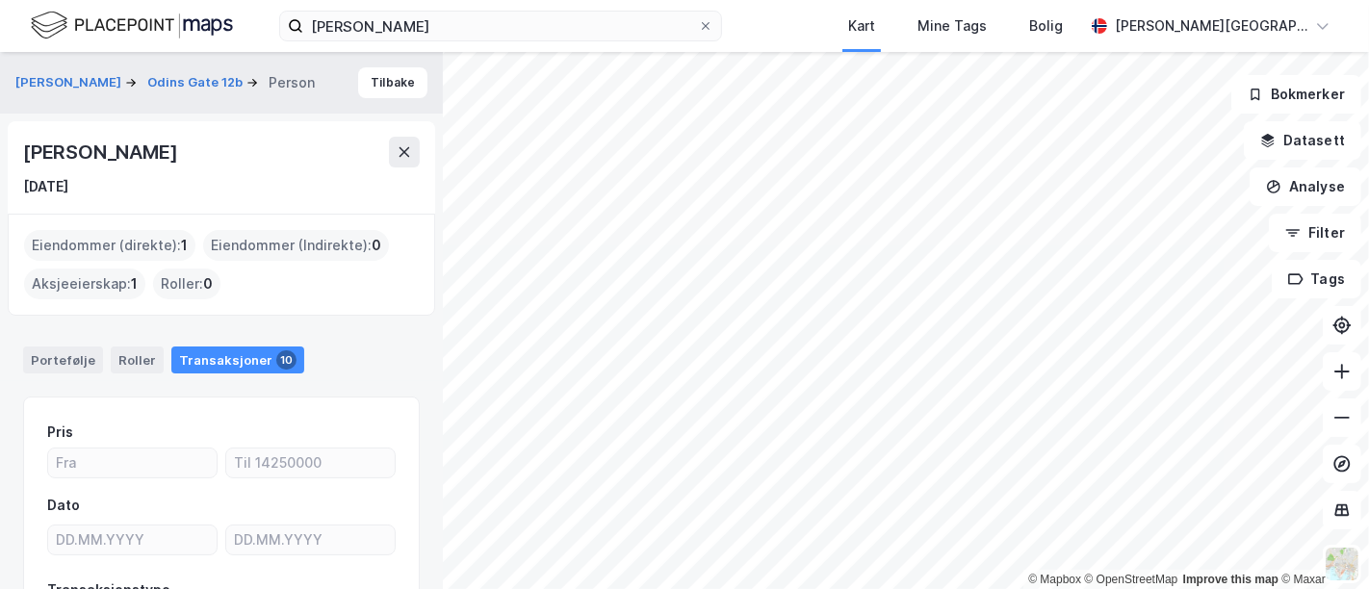
click at [167, 154] on div "Julie Helland Myrholt" at bounding box center [102, 152] width 158 height 31
click at [165, 152] on div "Julie Helland Myrholt" at bounding box center [102, 152] width 158 height 31
click at [176, 26] on img at bounding box center [132, 26] width 202 height 34
